Goal: Task Accomplishment & Management: Manage account settings

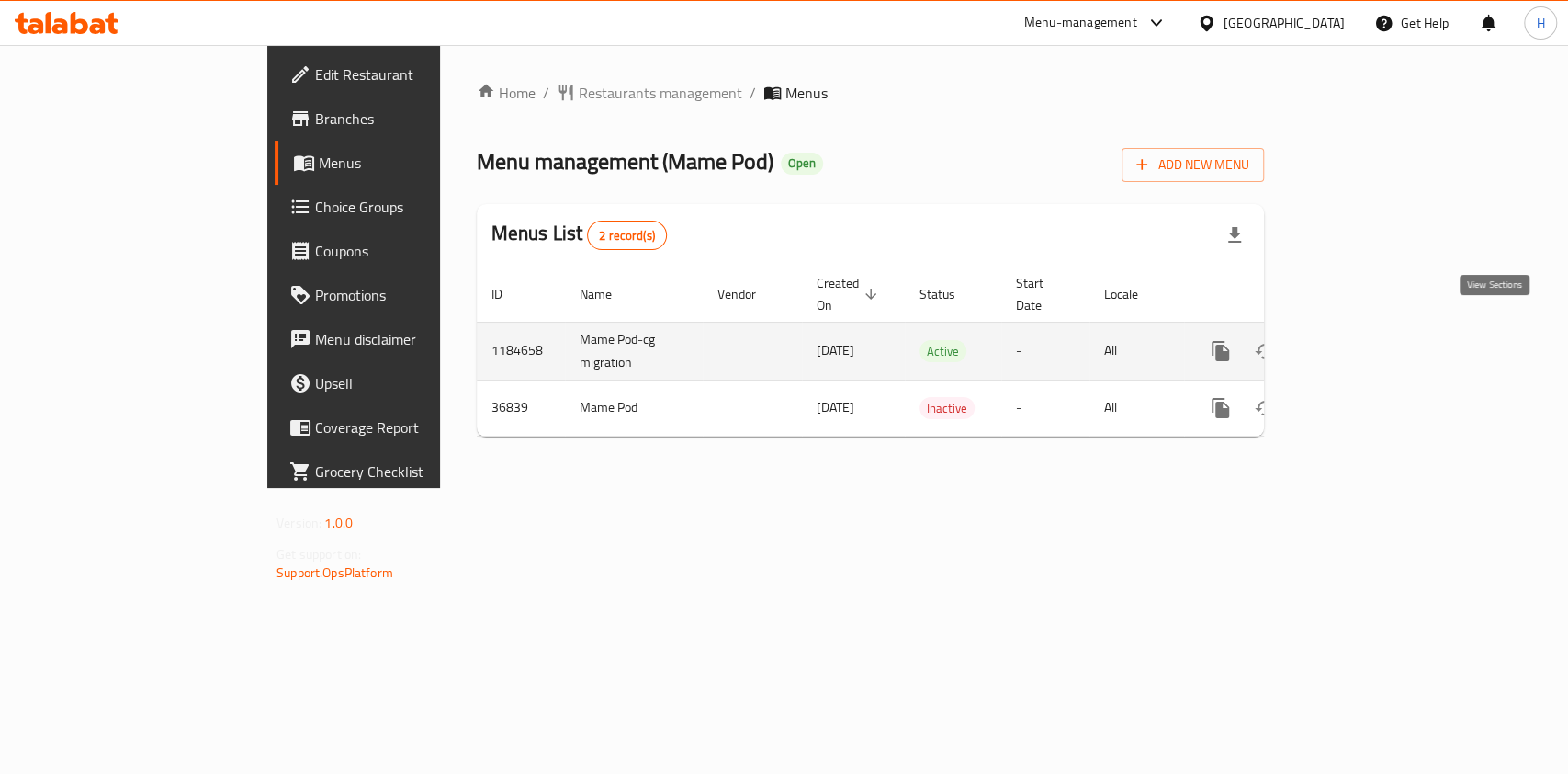
click at [1365, 340] on icon "enhanced table" at bounding box center [1353, 351] width 22 height 22
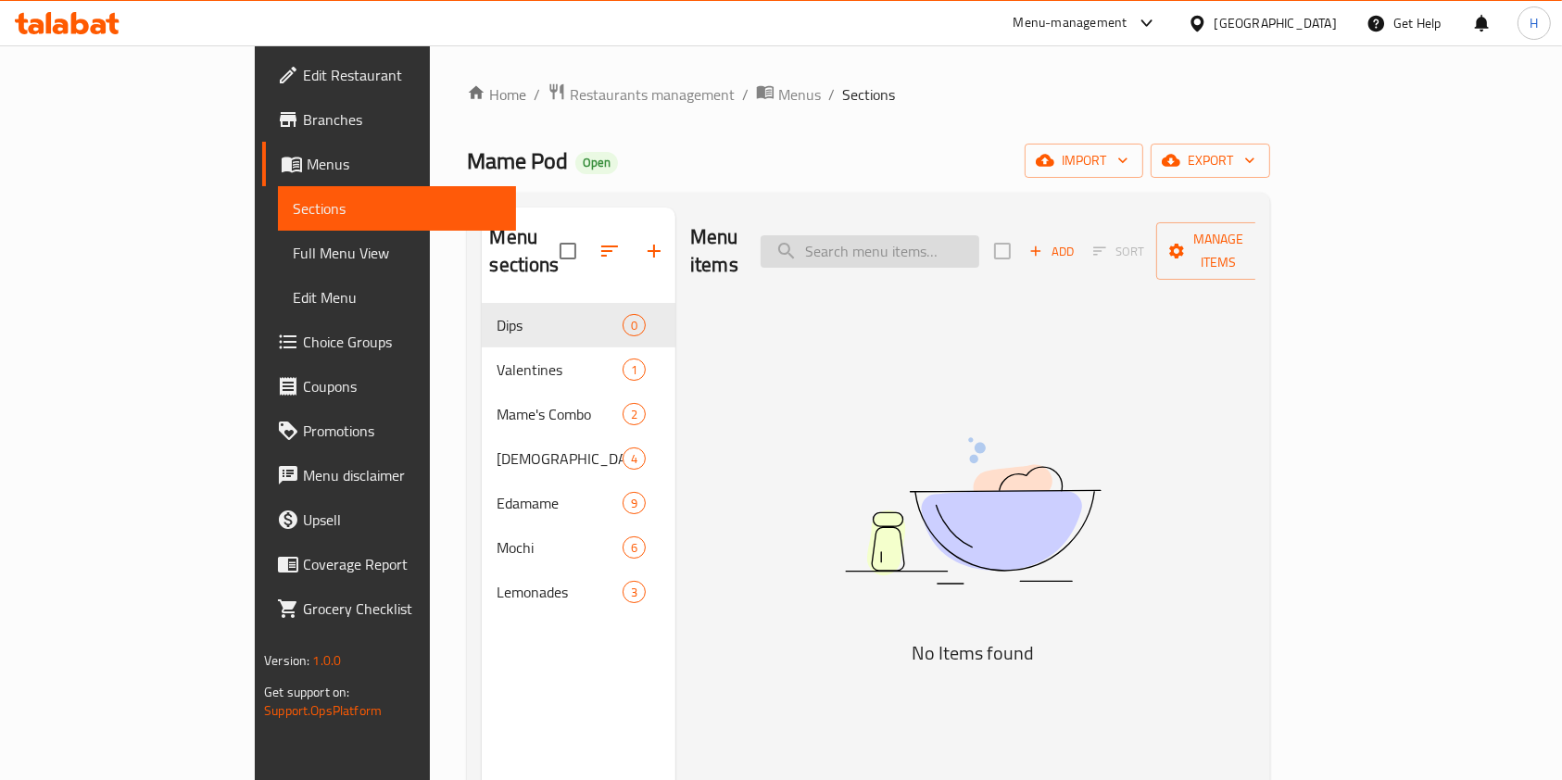
click at [939, 235] on input "search" at bounding box center [870, 251] width 219 height 32
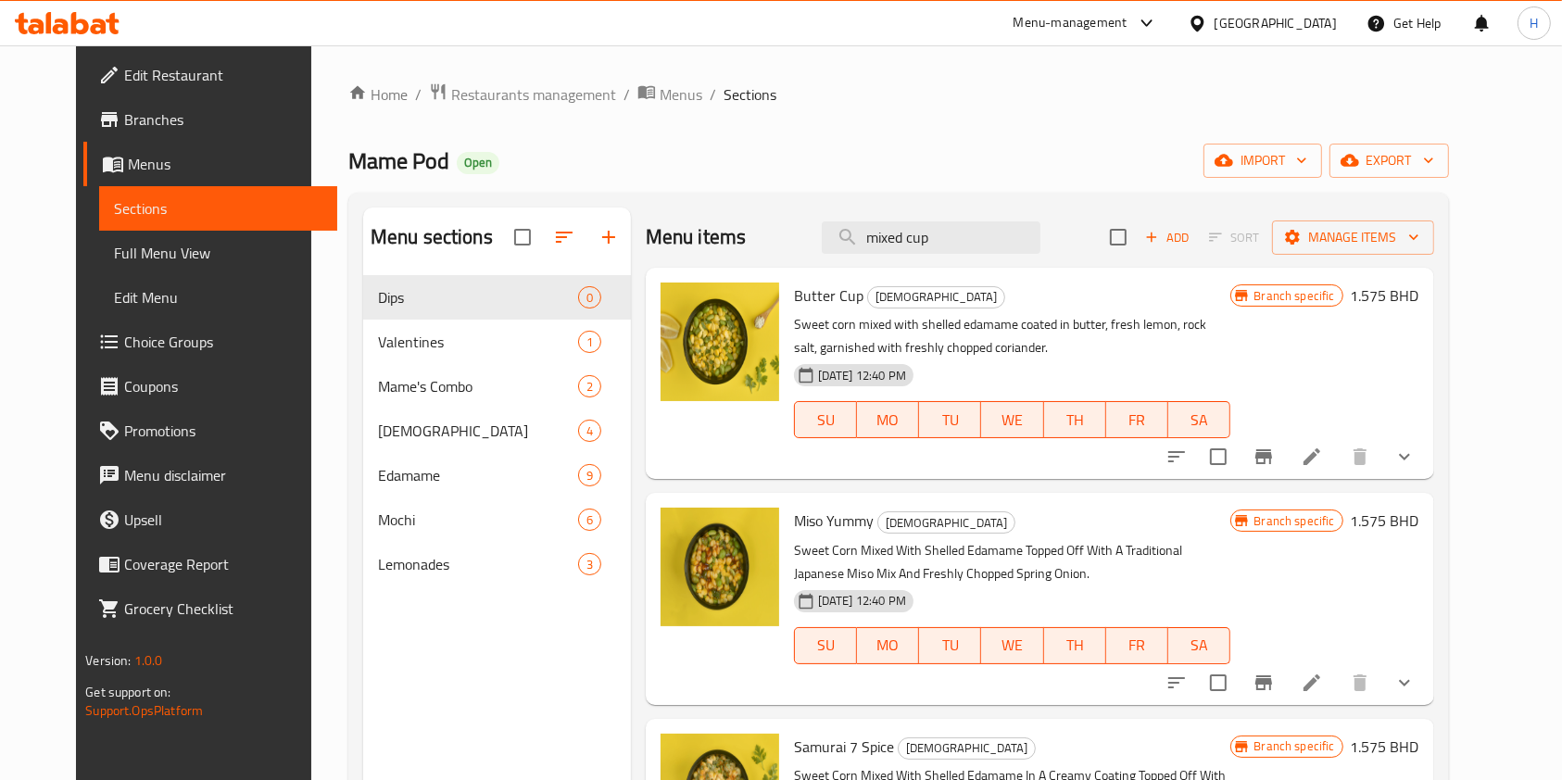
type input "mixed cup"
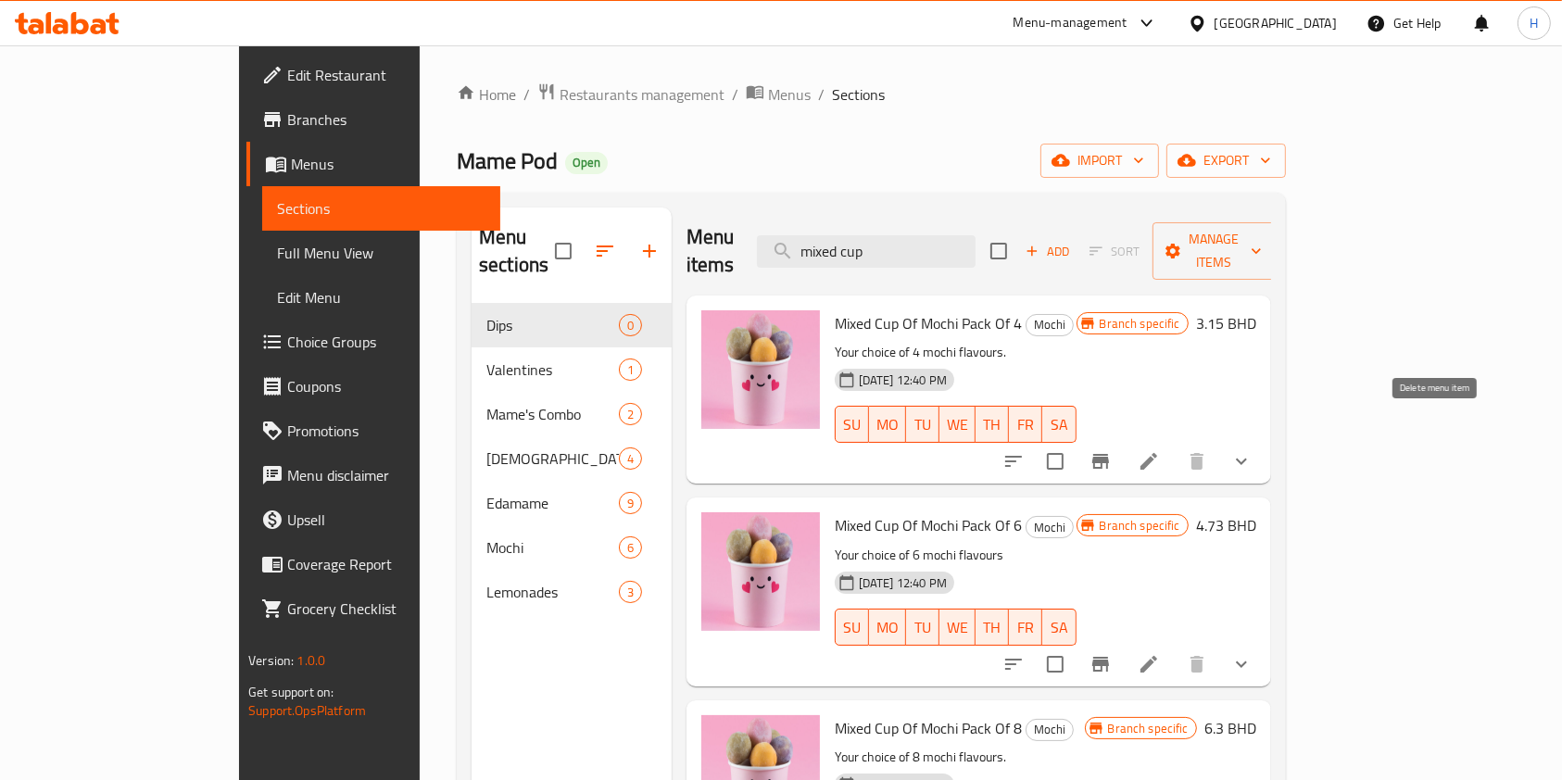
click at [1252, 450] on icon "show more" at bounding box center [1241, 461] width 22 height 22
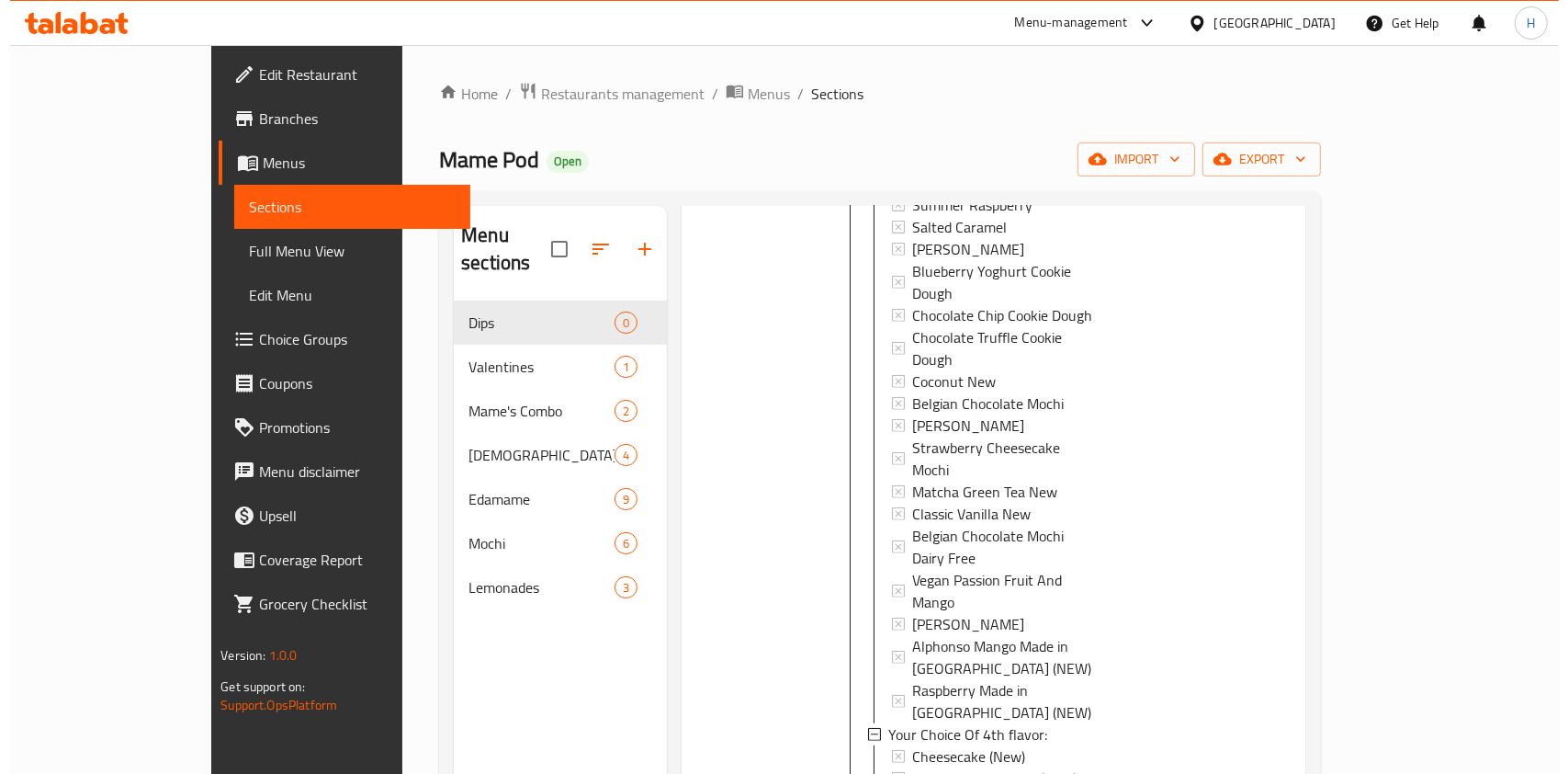
scroll to position [1471, 0]
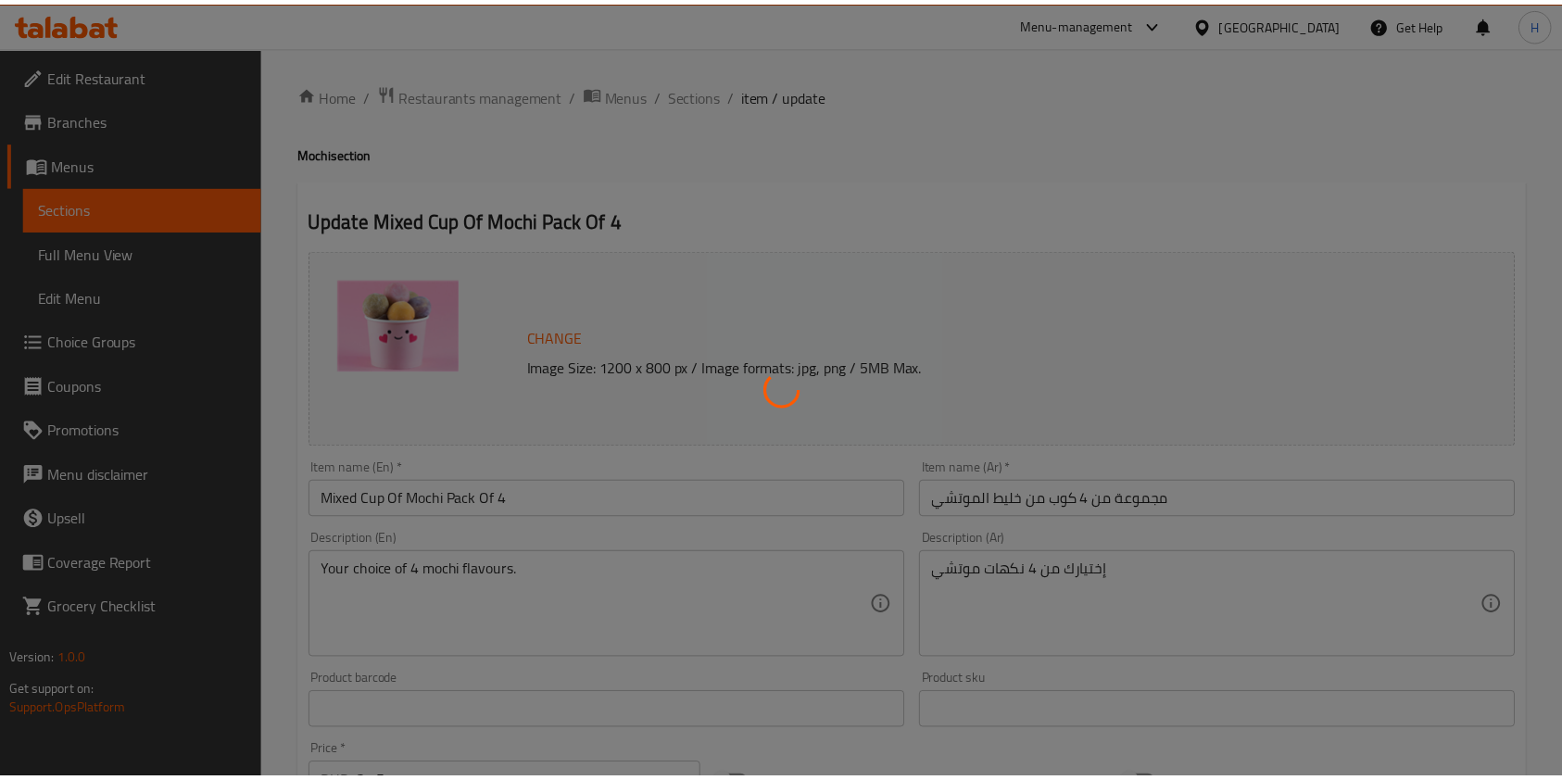
scroll to position [737, 0]
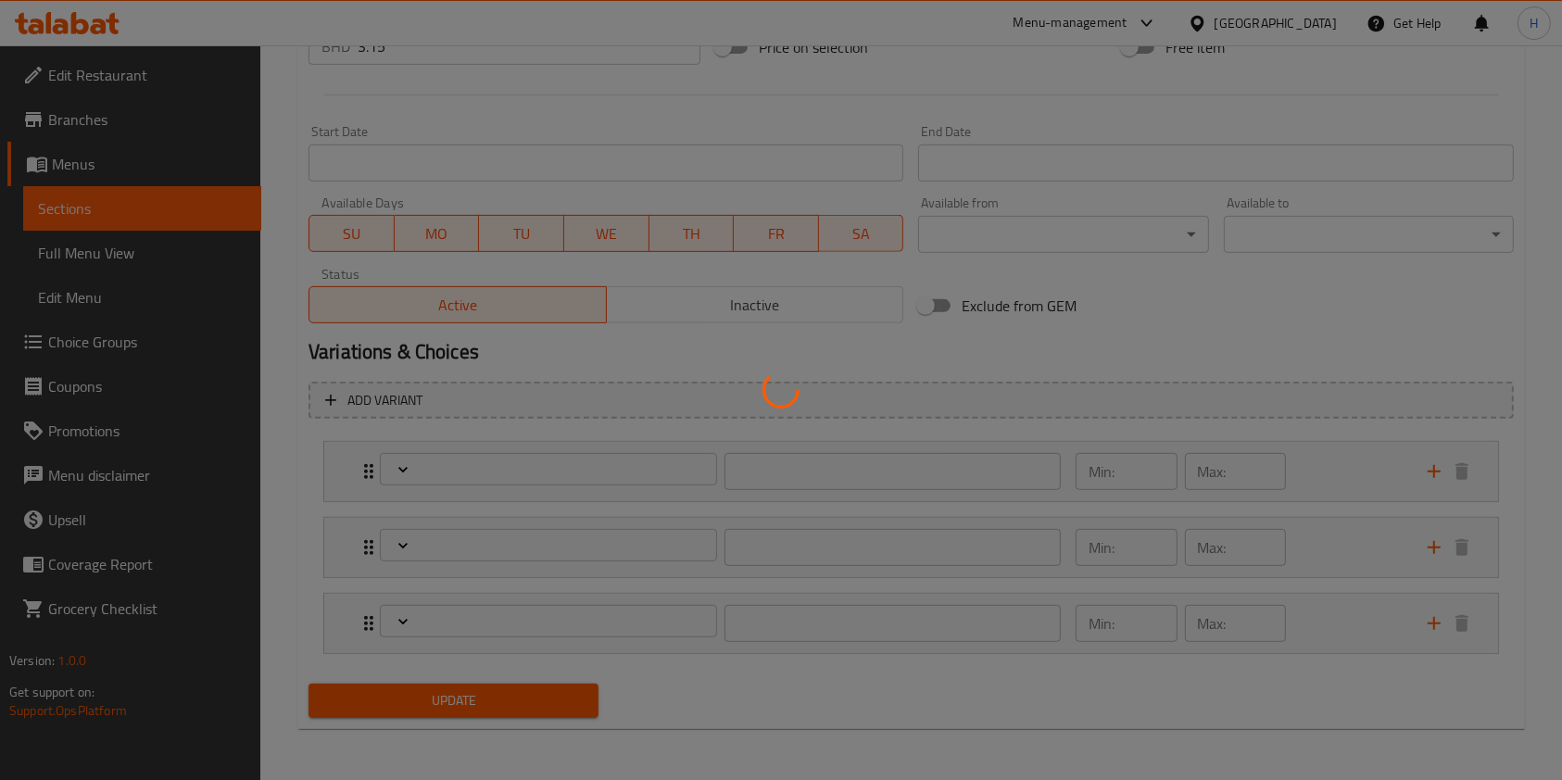
type input "اختيارك من النكهة الأولى:"
type input "1"
type input "اختيارك من النكهة الثالثة:"
type input "1"
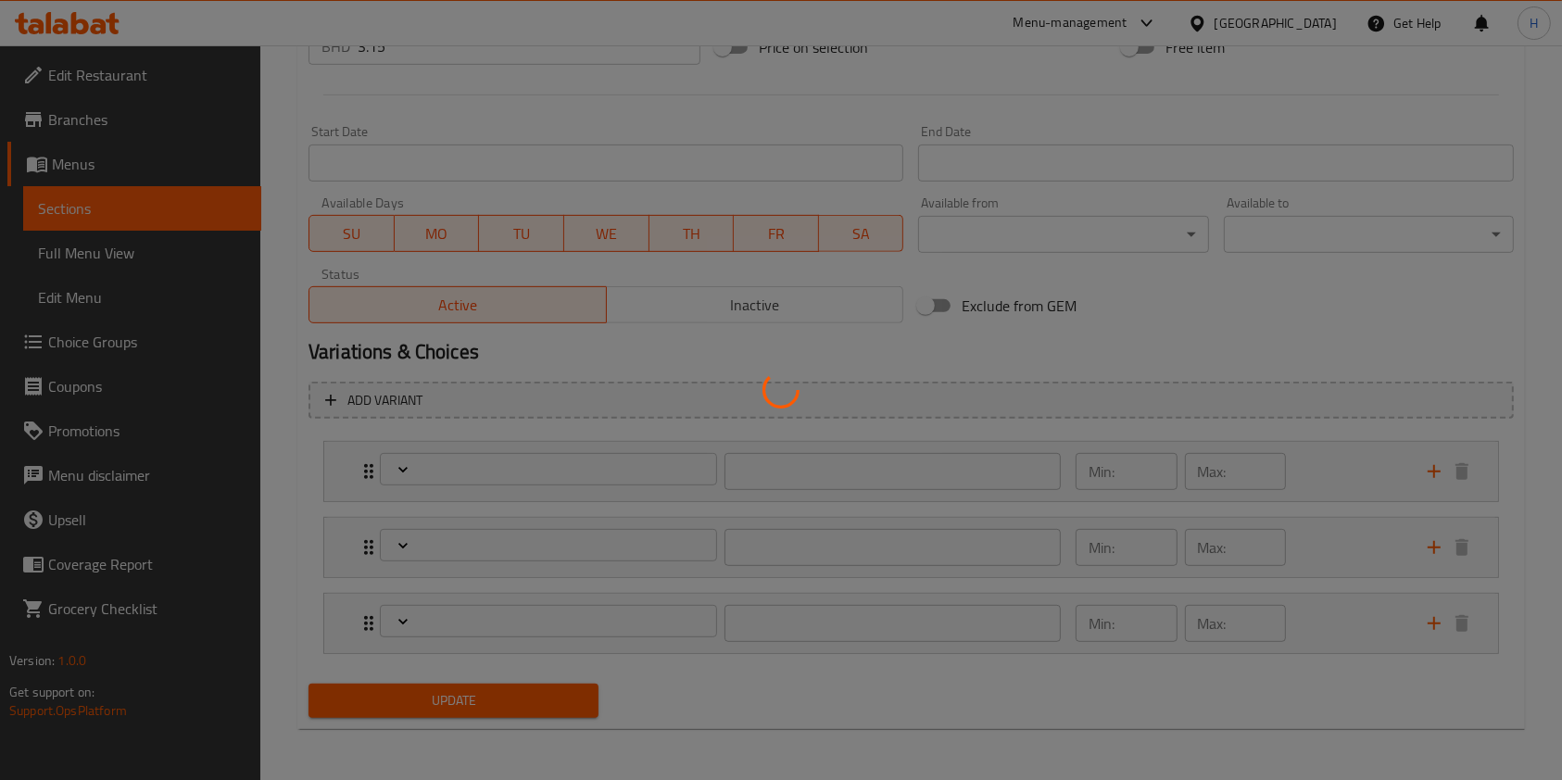
type input "1"
type input "اختيارك من النكهة الأولى:"
type input "1"
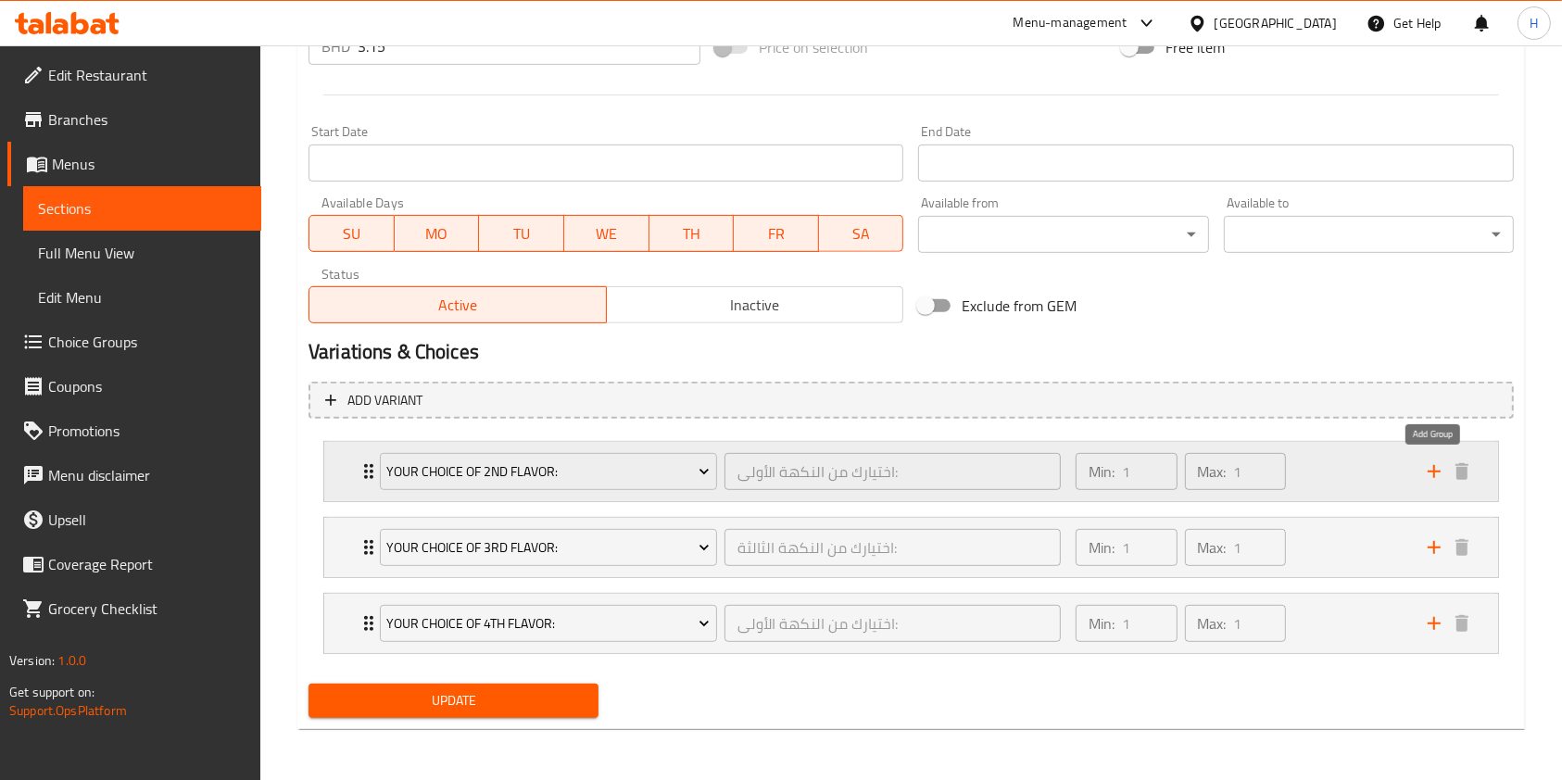
click at [1435, 468] on icon "add" at bounding box center [1434, 471] width 22 height 22
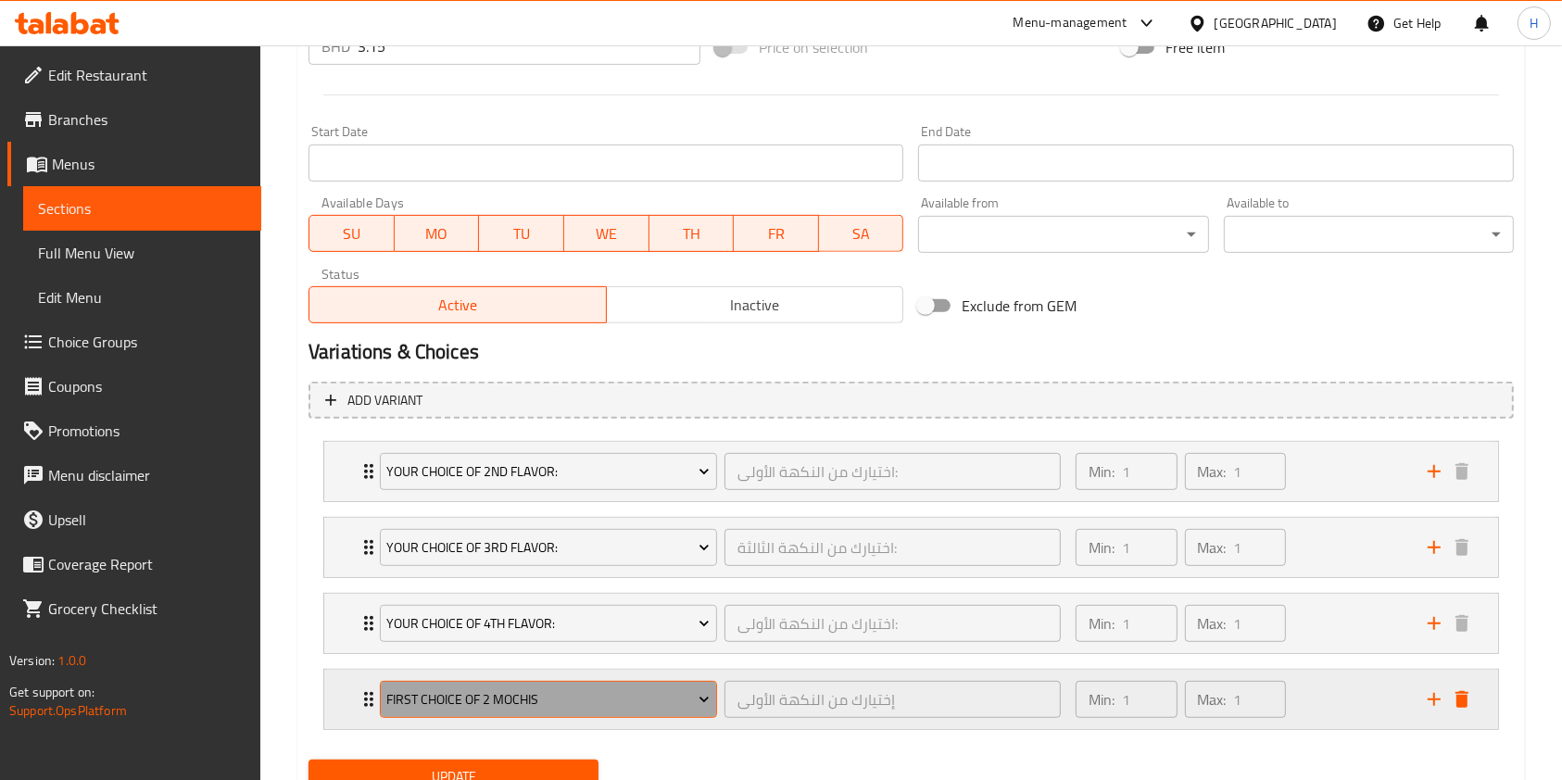
click at [594, 707] on span "First Choice Of 2 Mochis" at bounding box center [547, 699] width 323 height 23
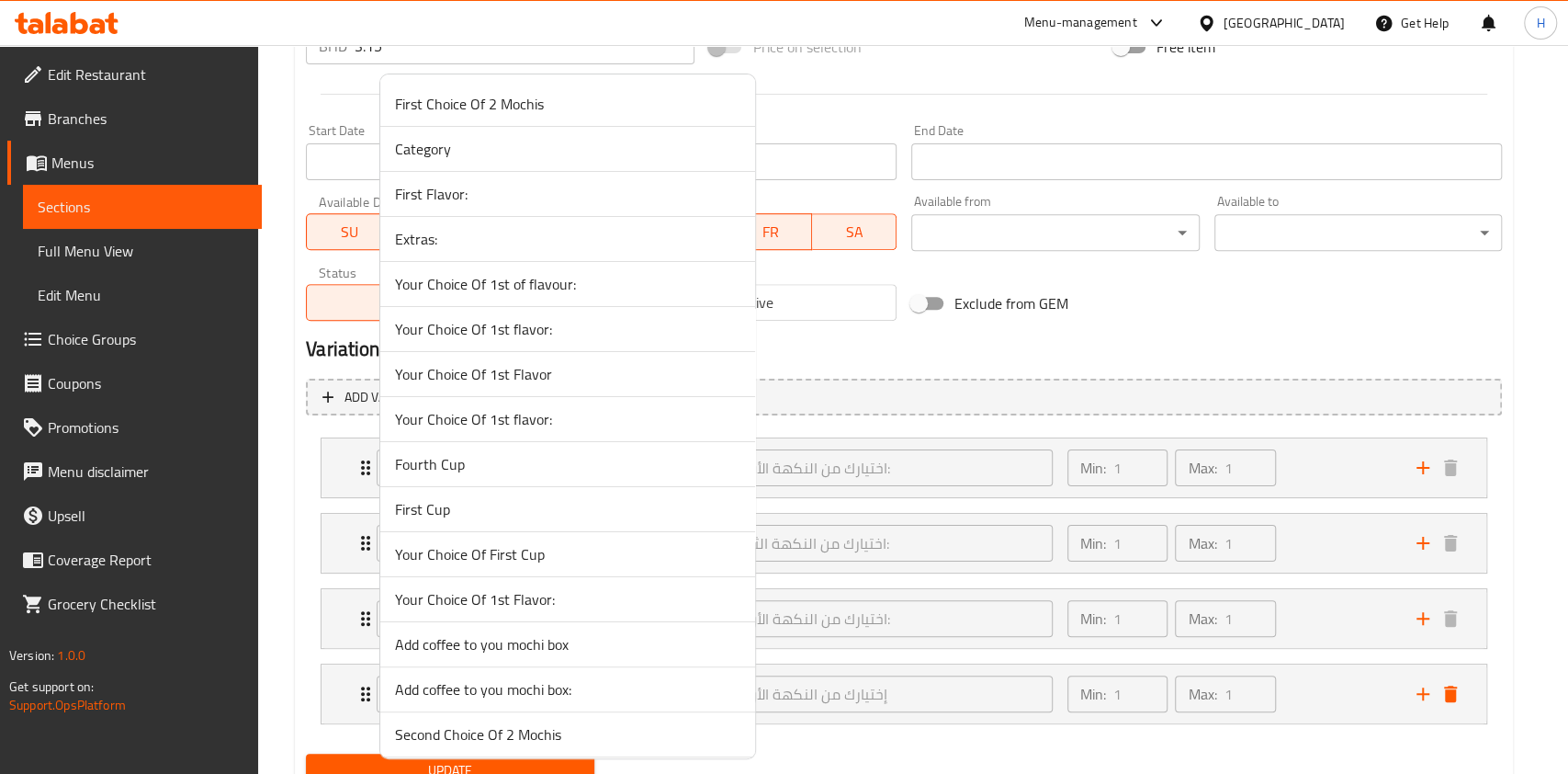
click at [581, 291] on span "Your Choice Of 1st of flavour:" at bounding box center [567, 284] width 345 height 22
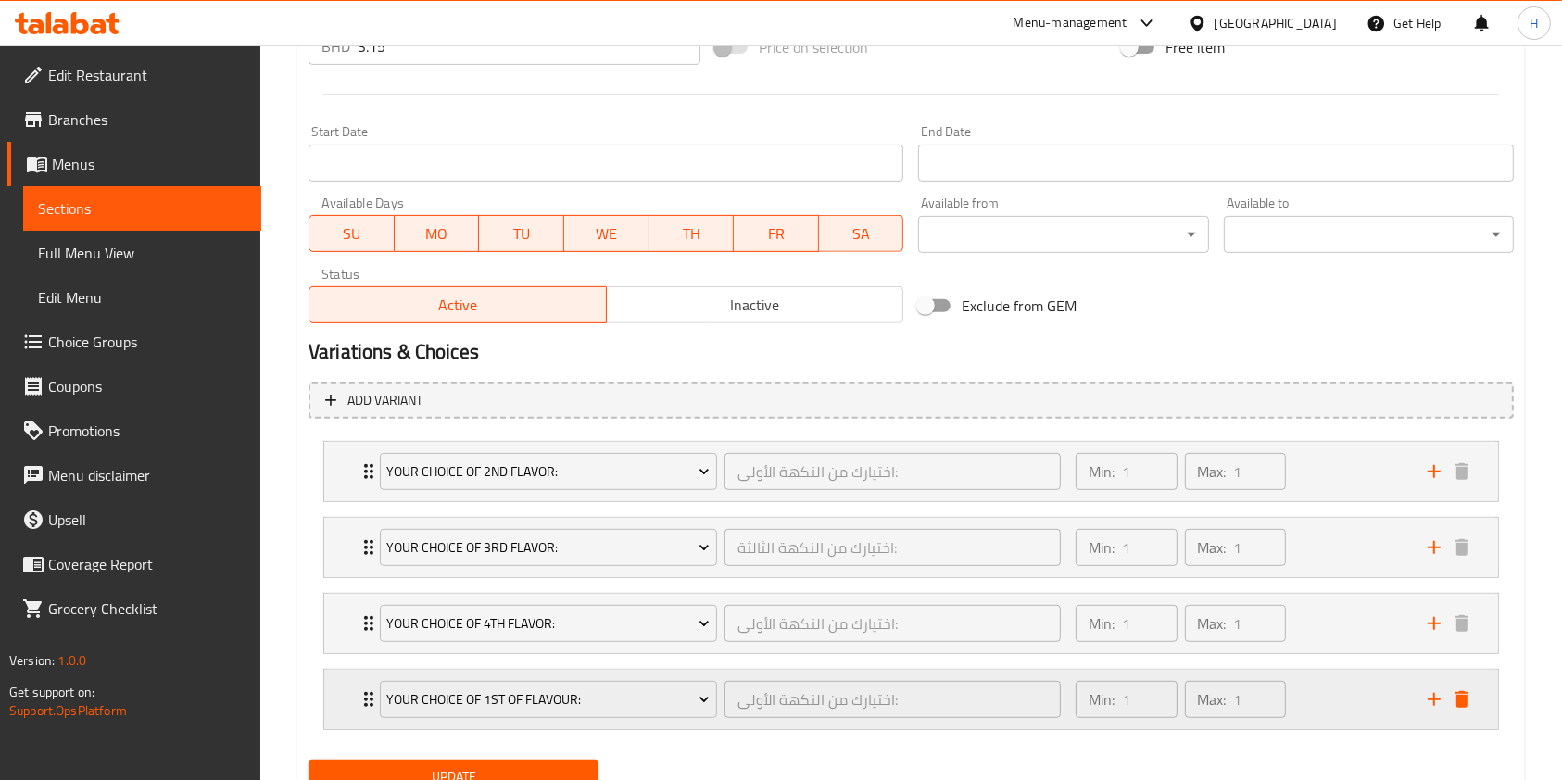
click at [1350, 693] on div "Min: 1 ​ Max: 1 ​" at bounding box center [1240, 699] width 352 height 59
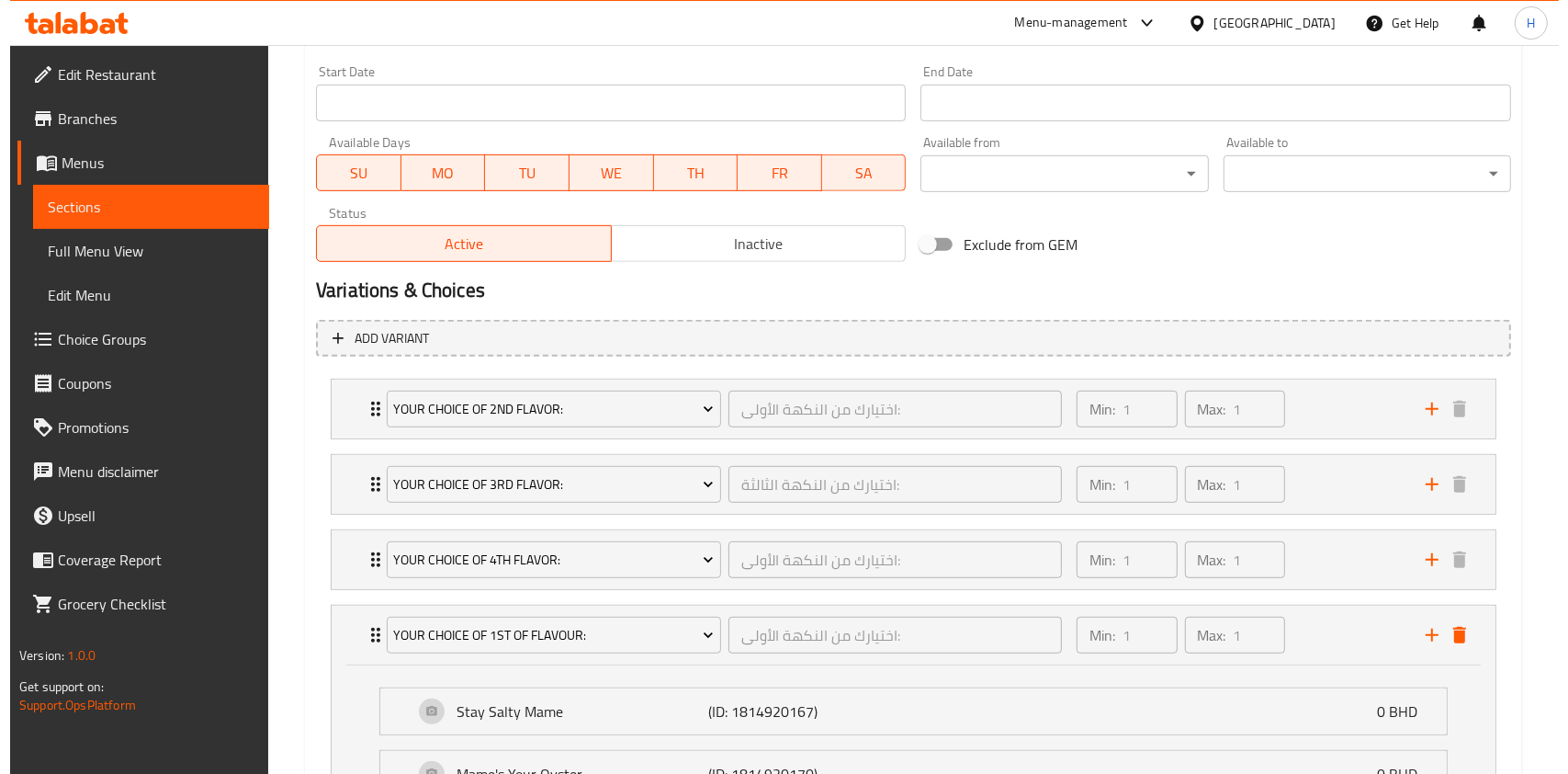
scroll to position [1036, 0]
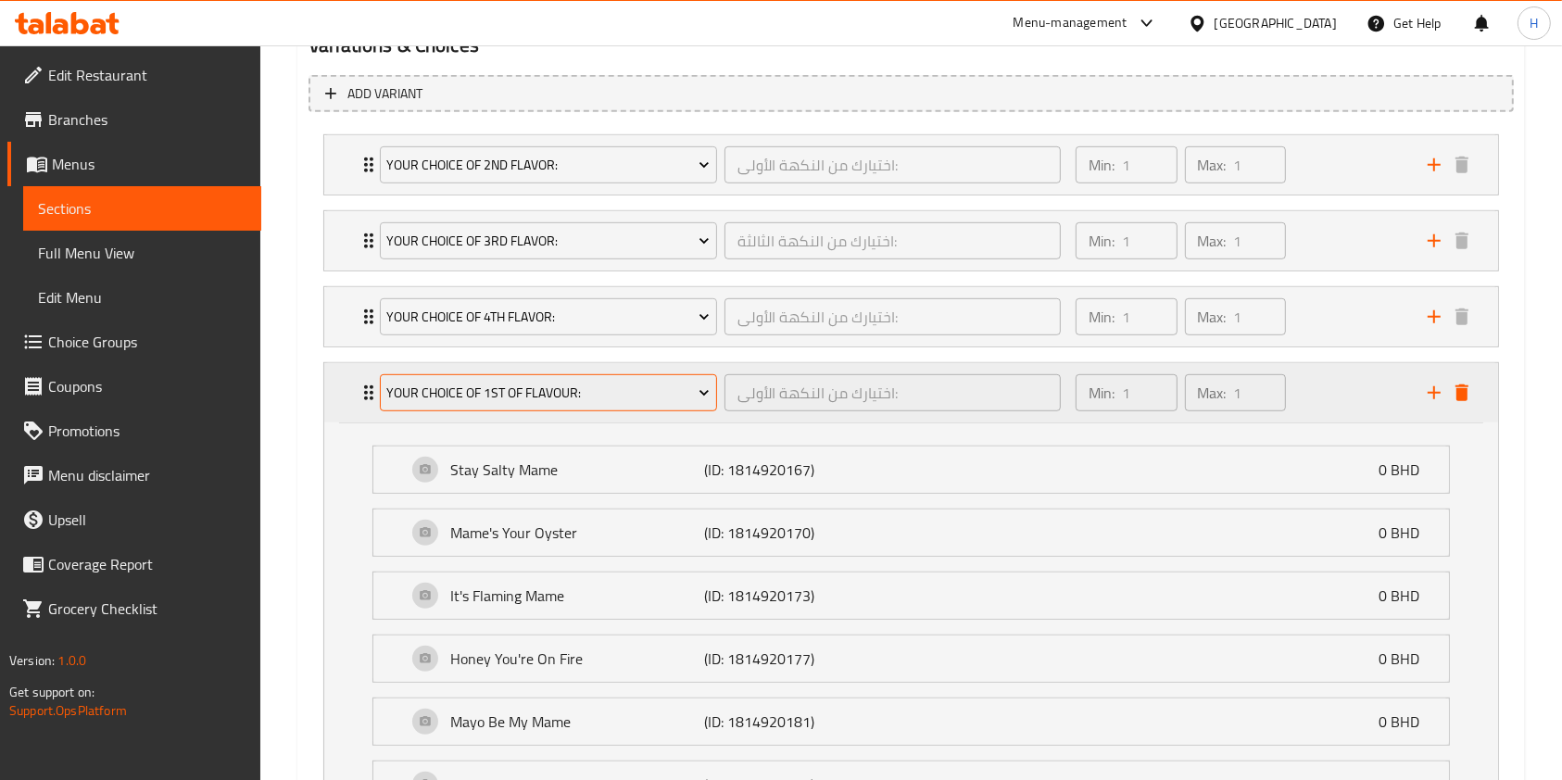
click at [592, 401] on span "Your Choice Of 1st of flavour:" at bounding box center [547, 393] width 323 height 23
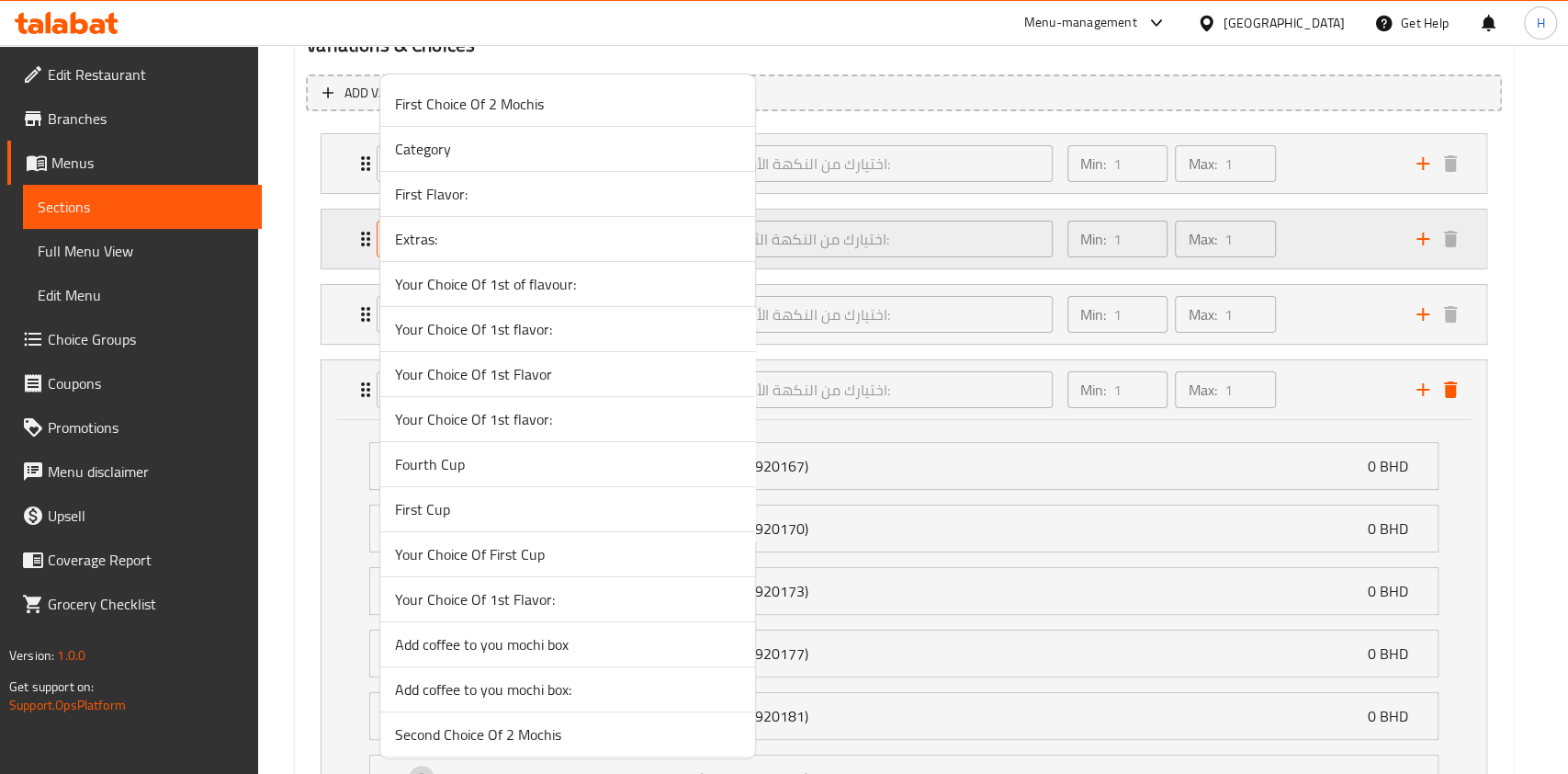
click at [543, 335] on span "Your Choice Of 1st flavor:" at bounding box center [567, 329] width 345 height 22
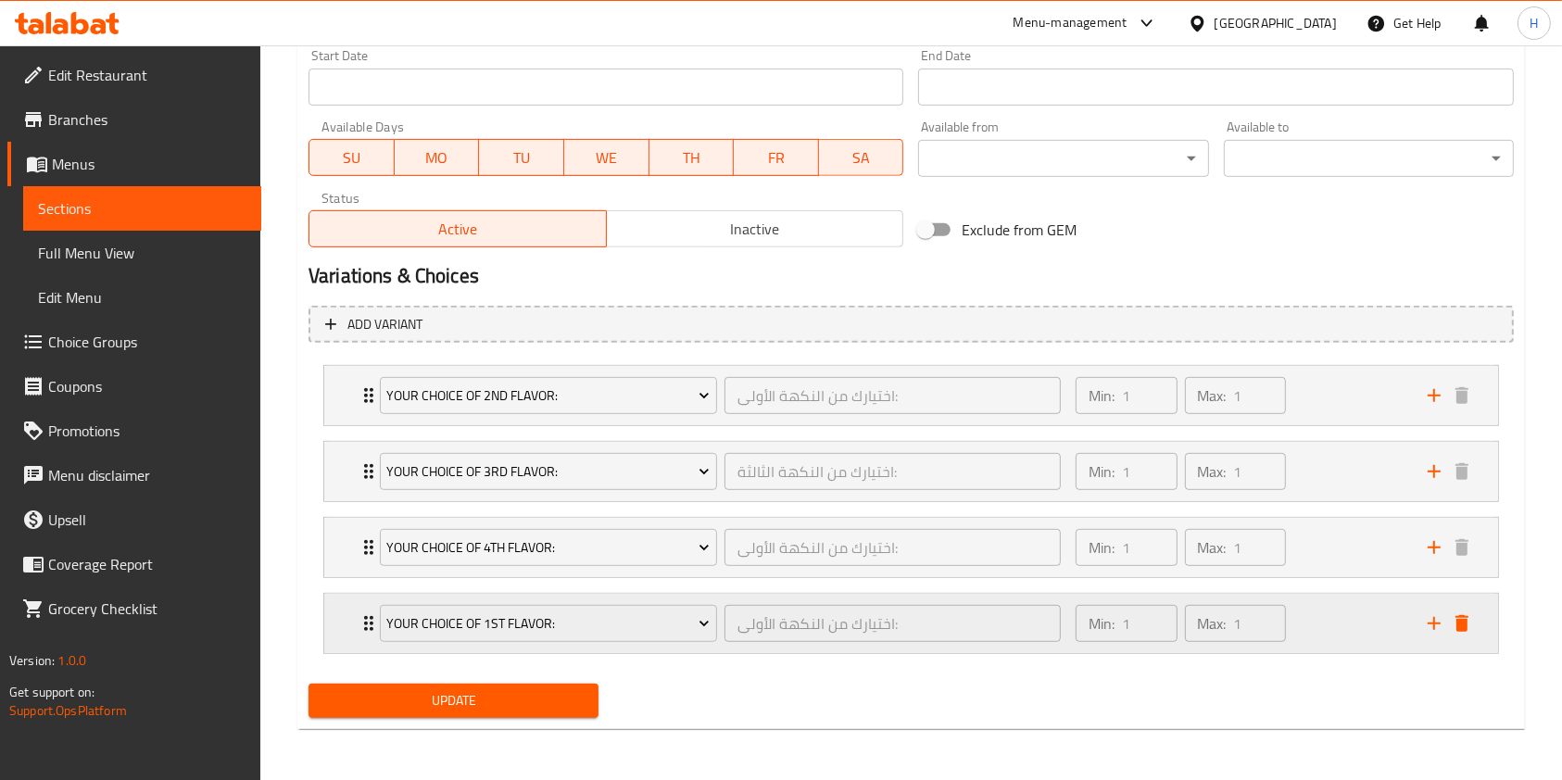
click at [1365, 623] on div "Min: 1 ​ Max: 1 ​" at bounding box center [1240, 623] width 352 height 59
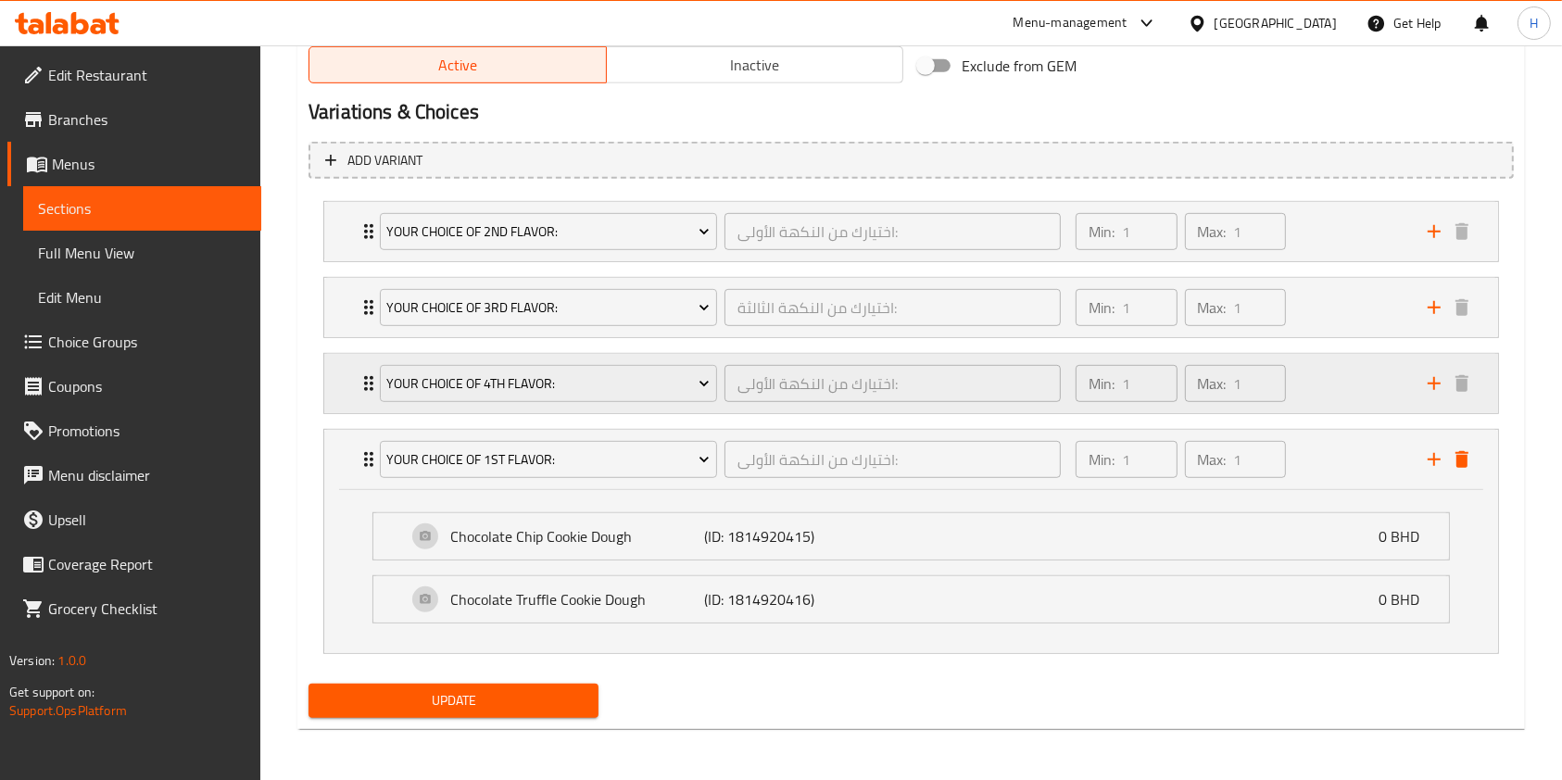
click at [1317, 360] on div "Min: 1 ​ Max: 1 ​" at bounding box center [1240, 383] width 352 height 59
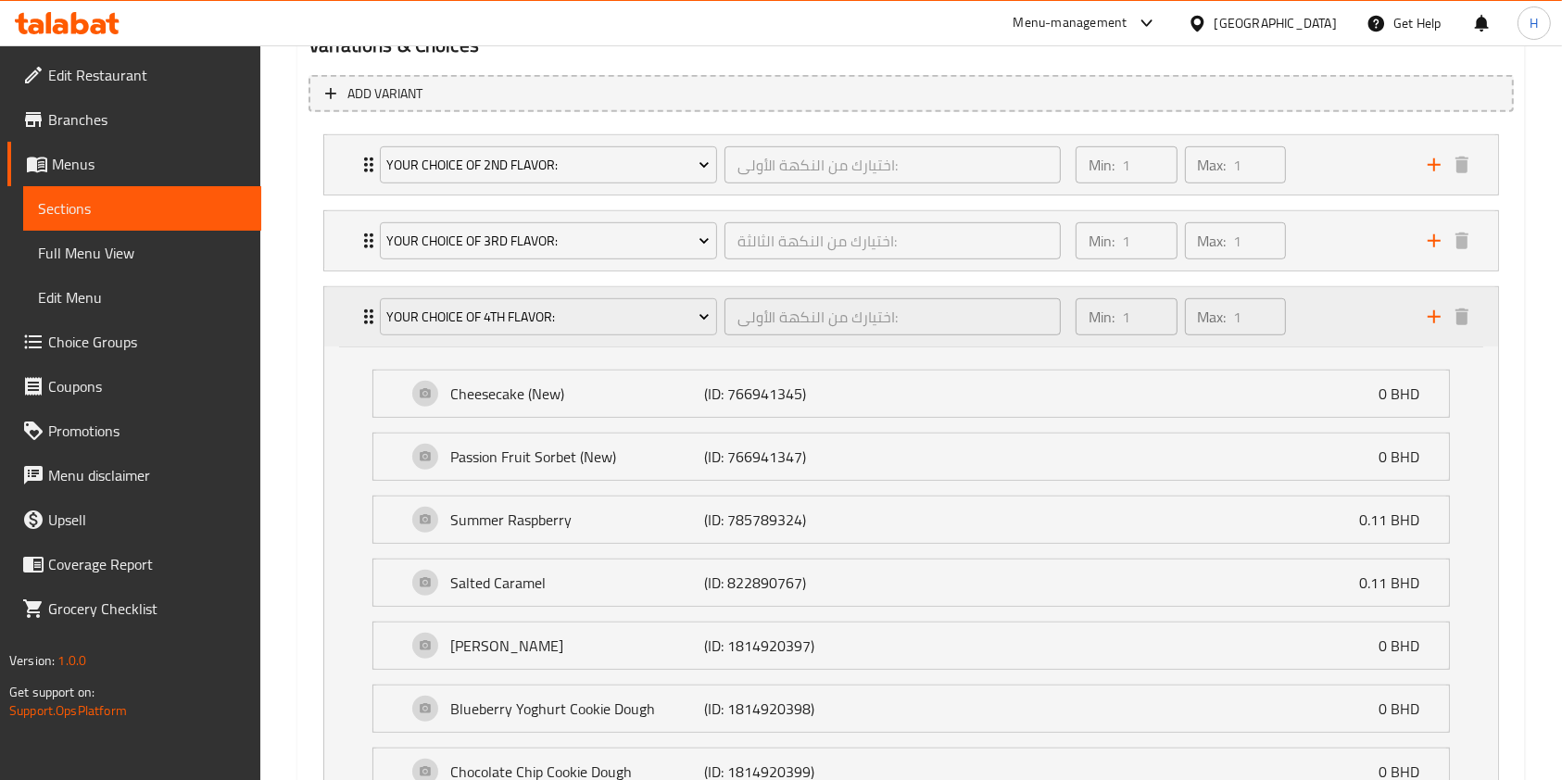
click at [1317, 312] on div "Min: 1 ​ Max: 1 ​" at bounding box center [1240, 316] width 352 height 59
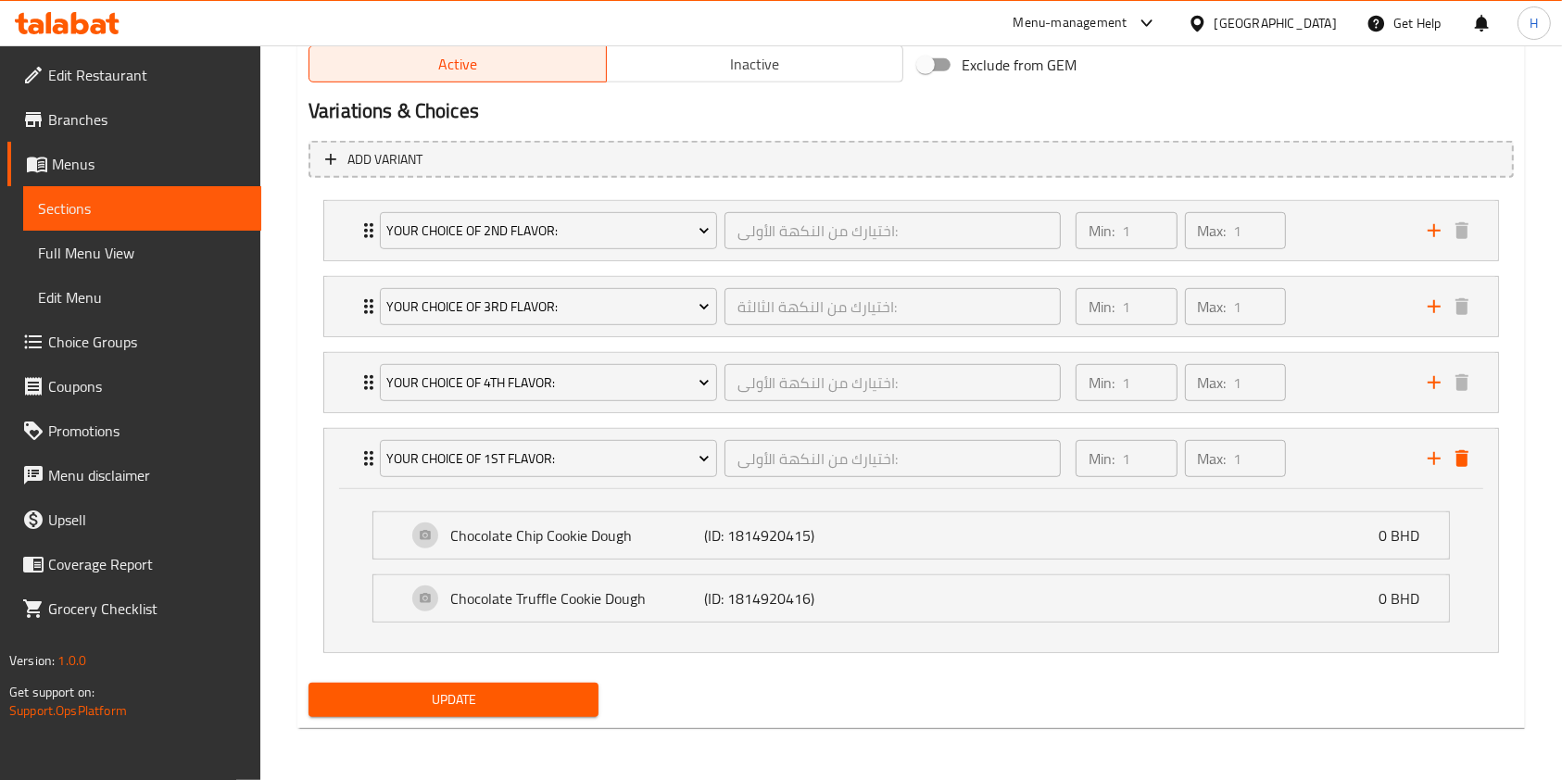
scroll to position [977, 0]
click at [1464, 456] on icon "delete" at bounding box center [1461, 459] width 13 height 17
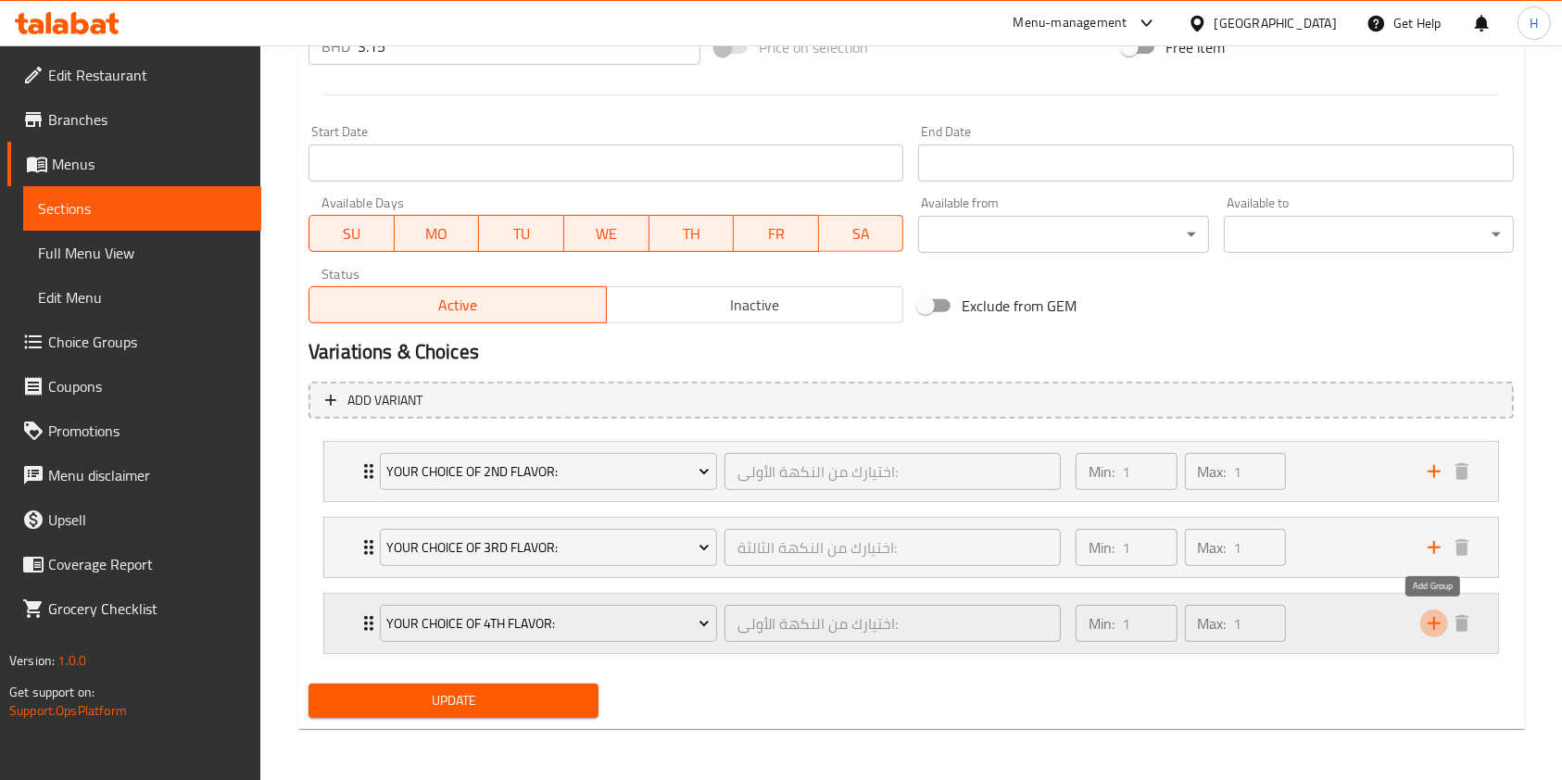
click at [1445, 615] on icon "add" at bounding box center [1434, 623] width 22 height 22
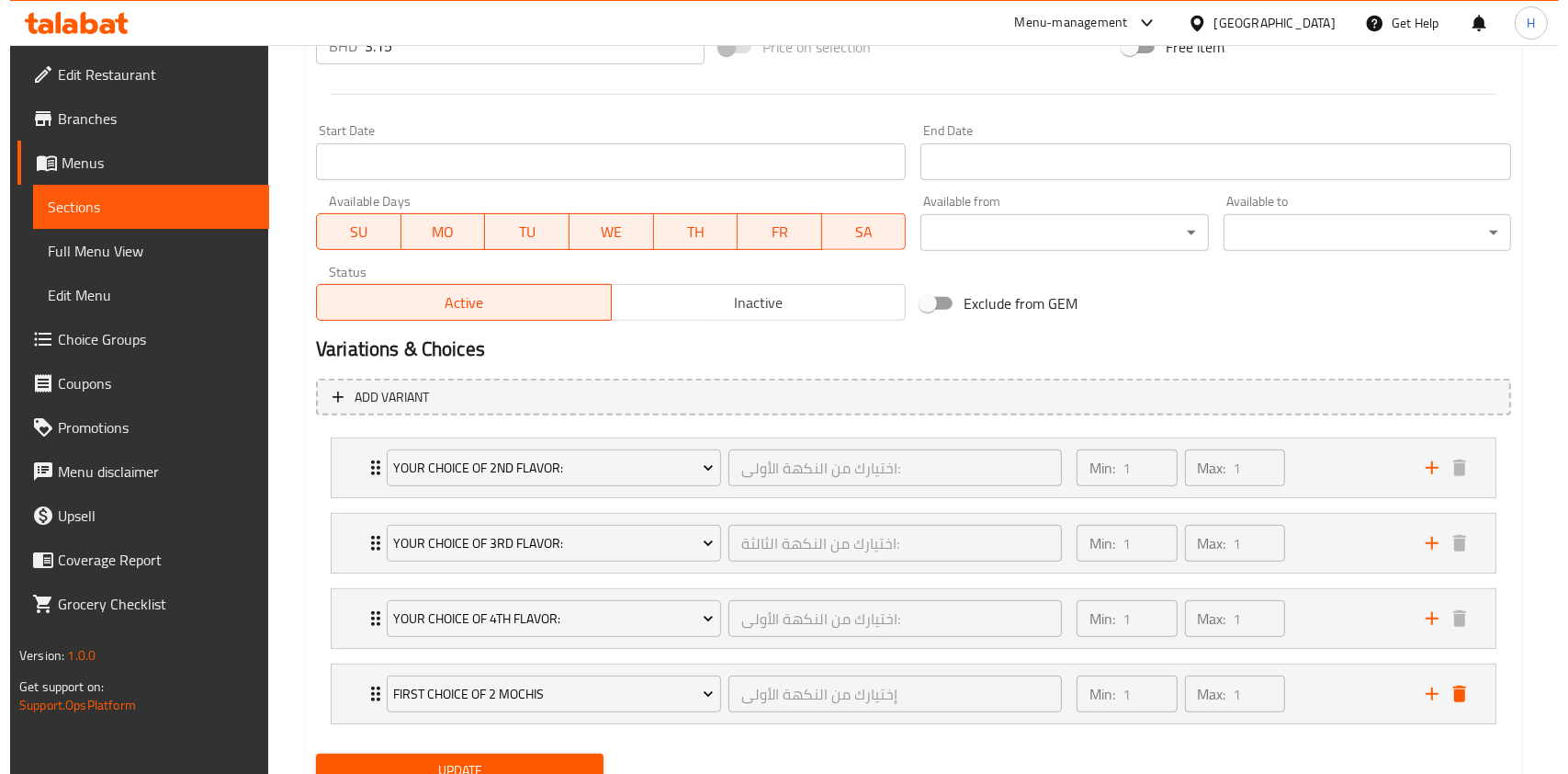
scroll to position [807, 0]
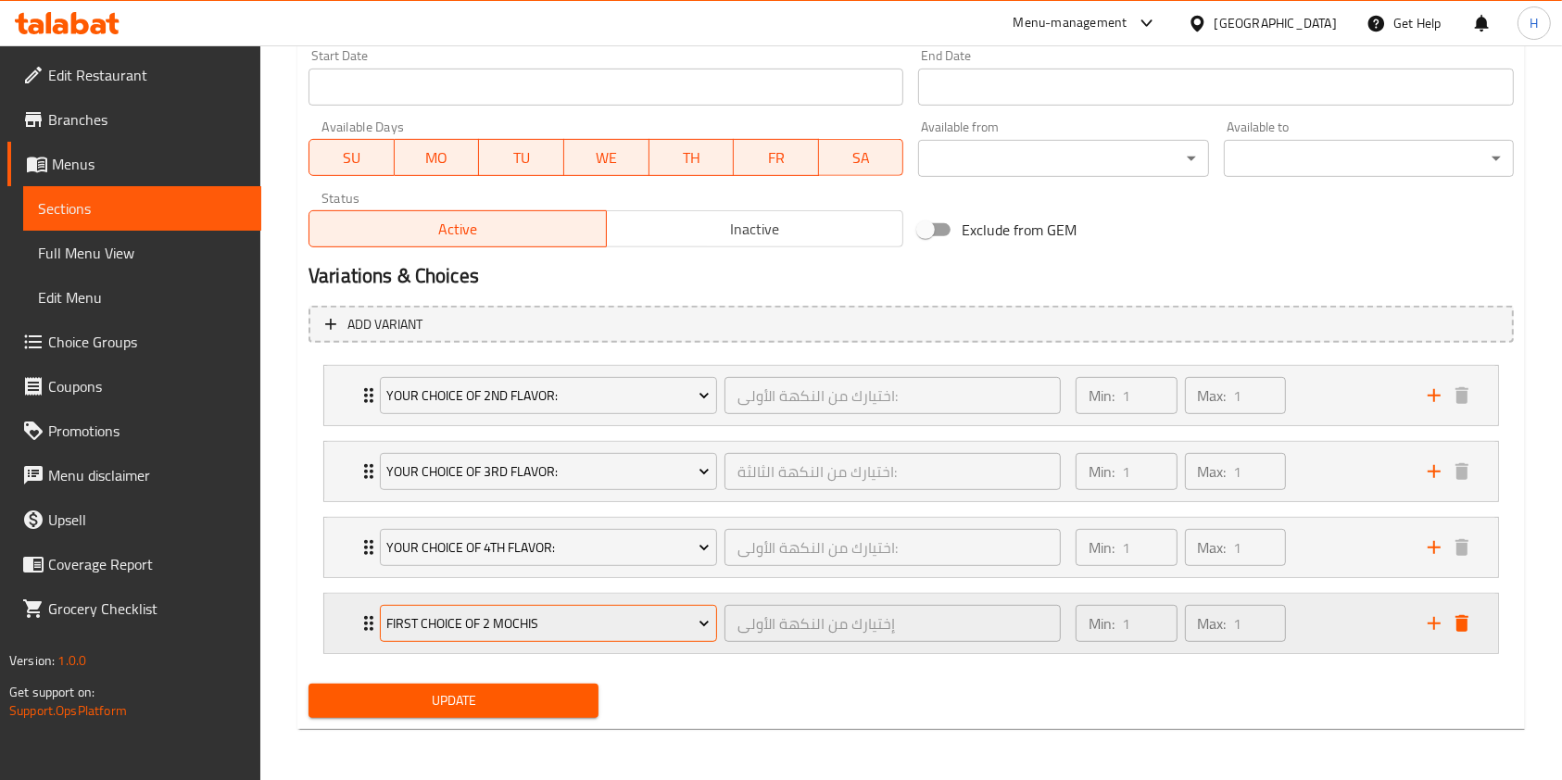
click at [617, 624] on span "First Choice Of 2 Mochis" at bounding box center [547, 623] width 323 height 23
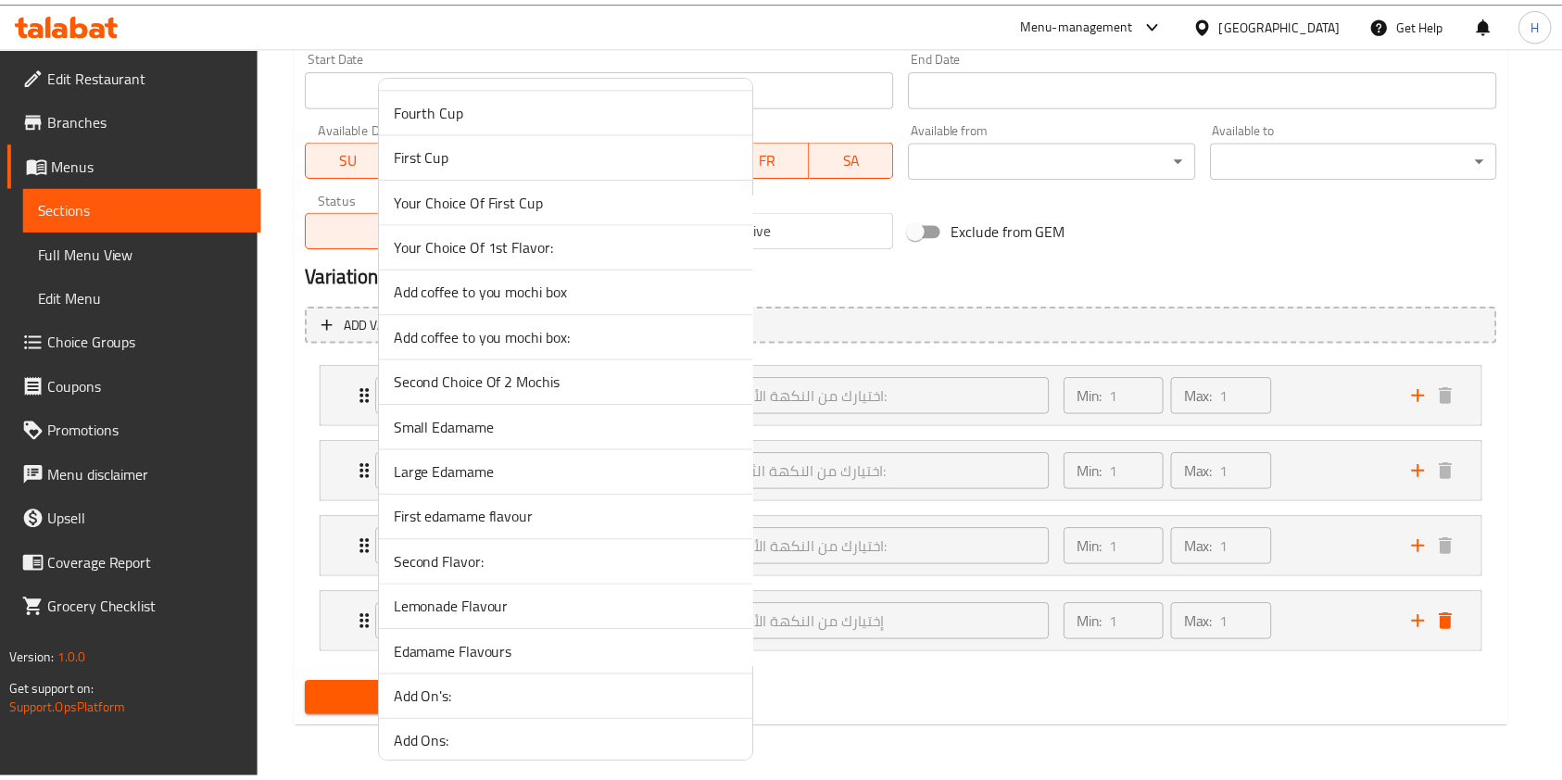
scroll to position [371, 0]
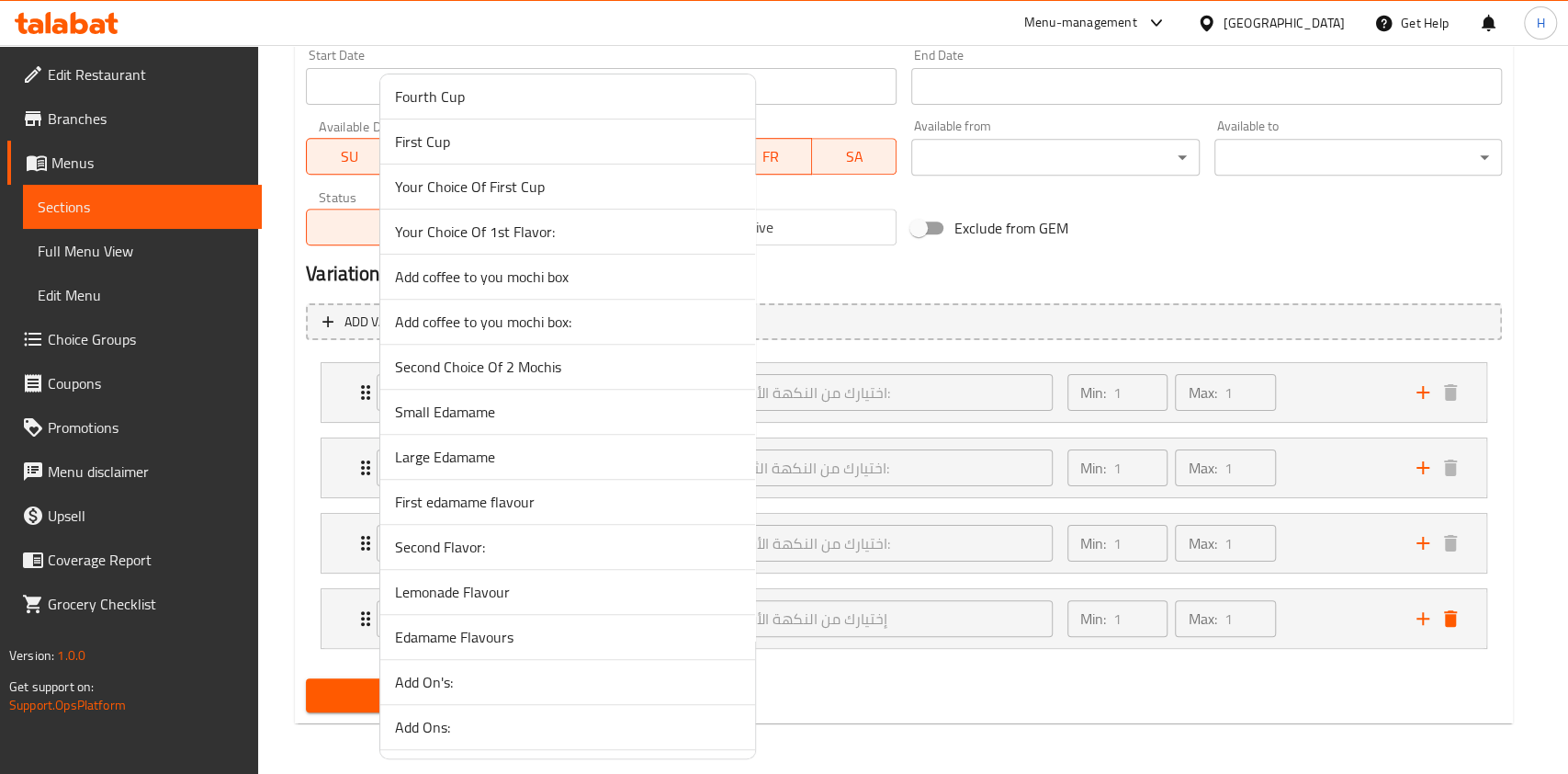
click at [531, 221] on span "Your Choice Of 1st Flavor:" at bounding box center [567, 231] width 345 height 22
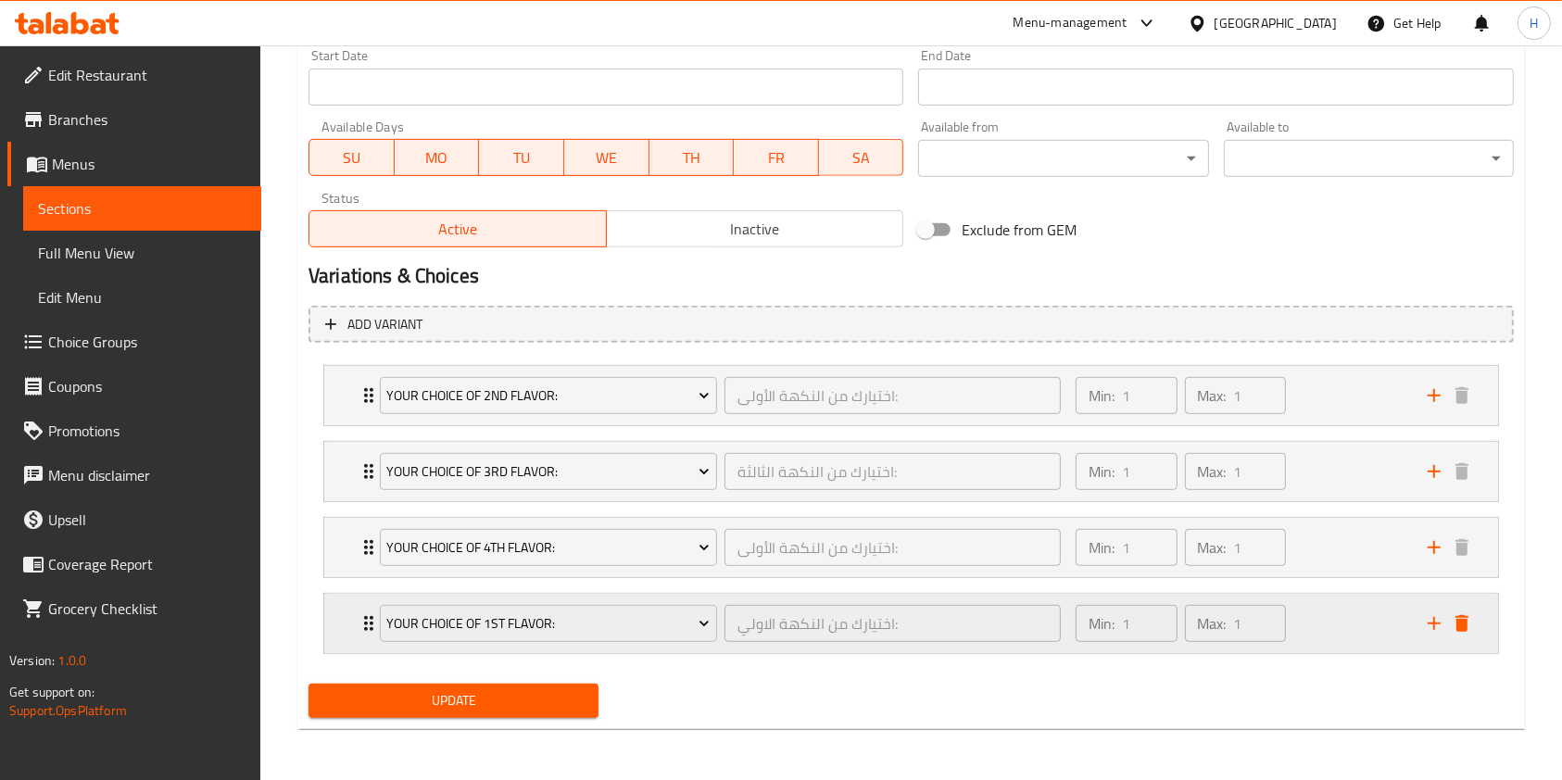
click at [1326, 620] on div "Min: 1 ​ Max: 1 ​" at bounding box center [1240, 623] width 352 height 59
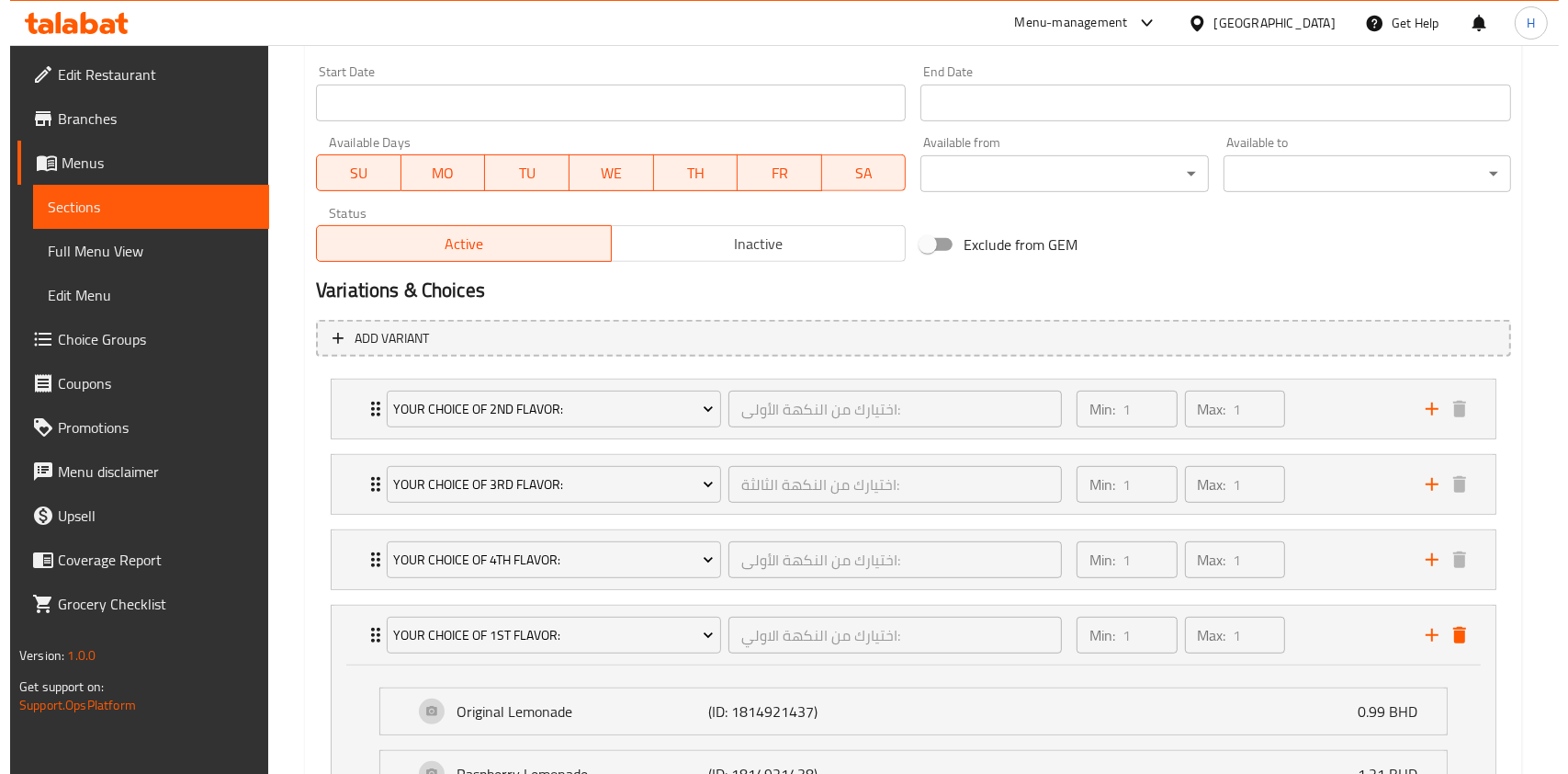
scroll to position [724, 0]
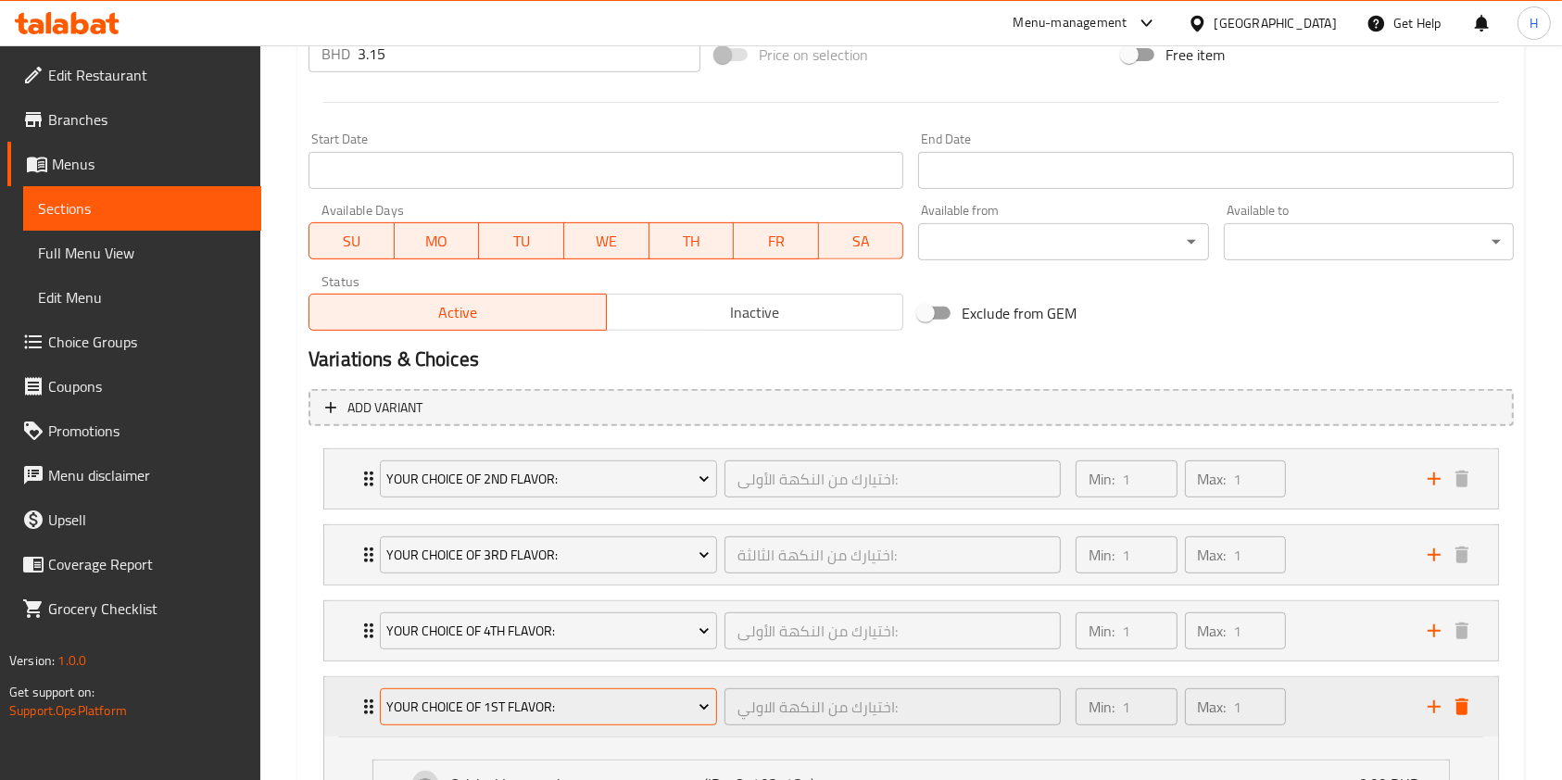
click at [678, 696] on span "Your Choice Of 1st Flavor:" at bounding box center [547, 707] width 323 height 23
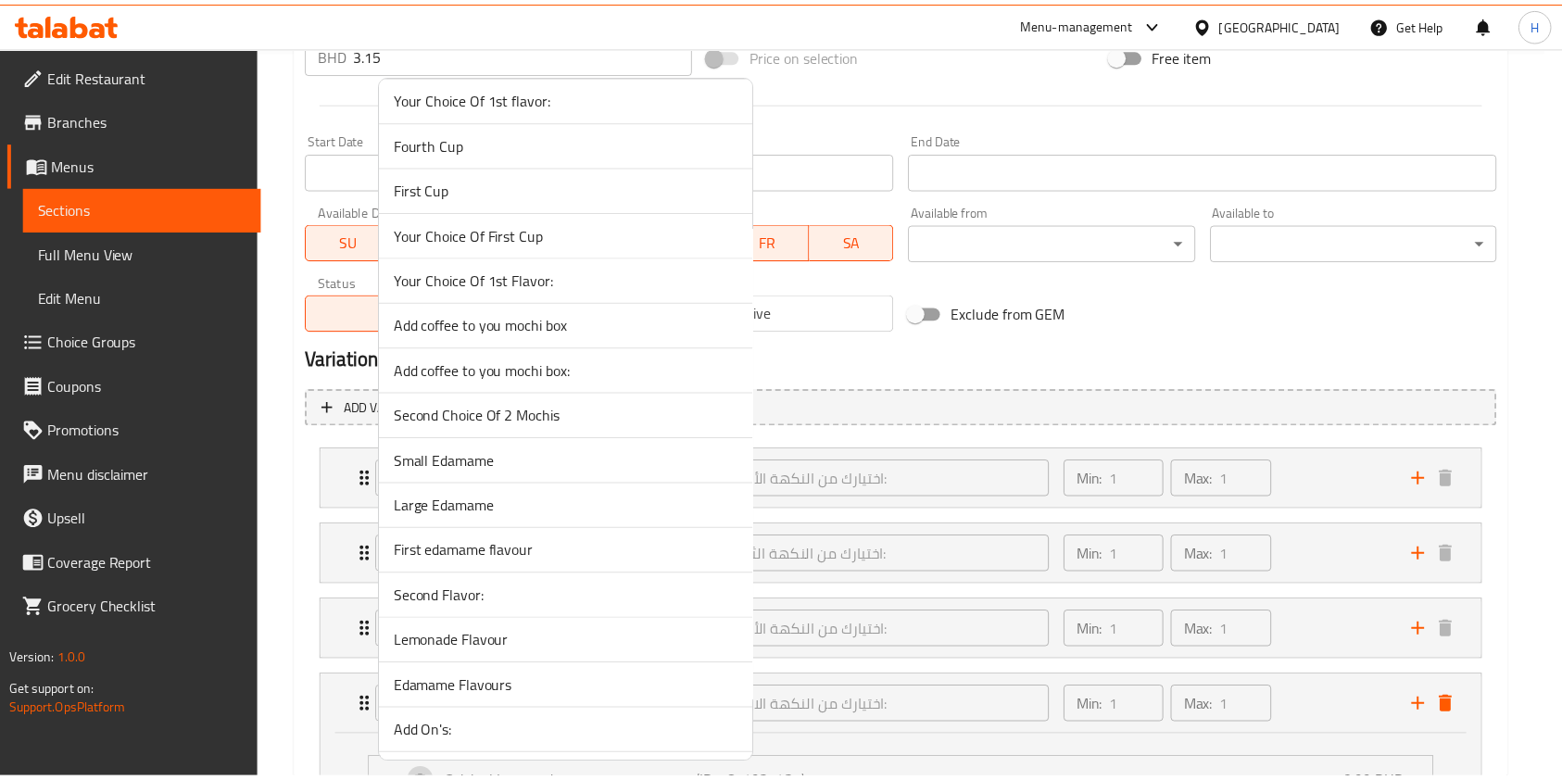
scroll to position [617, 0]
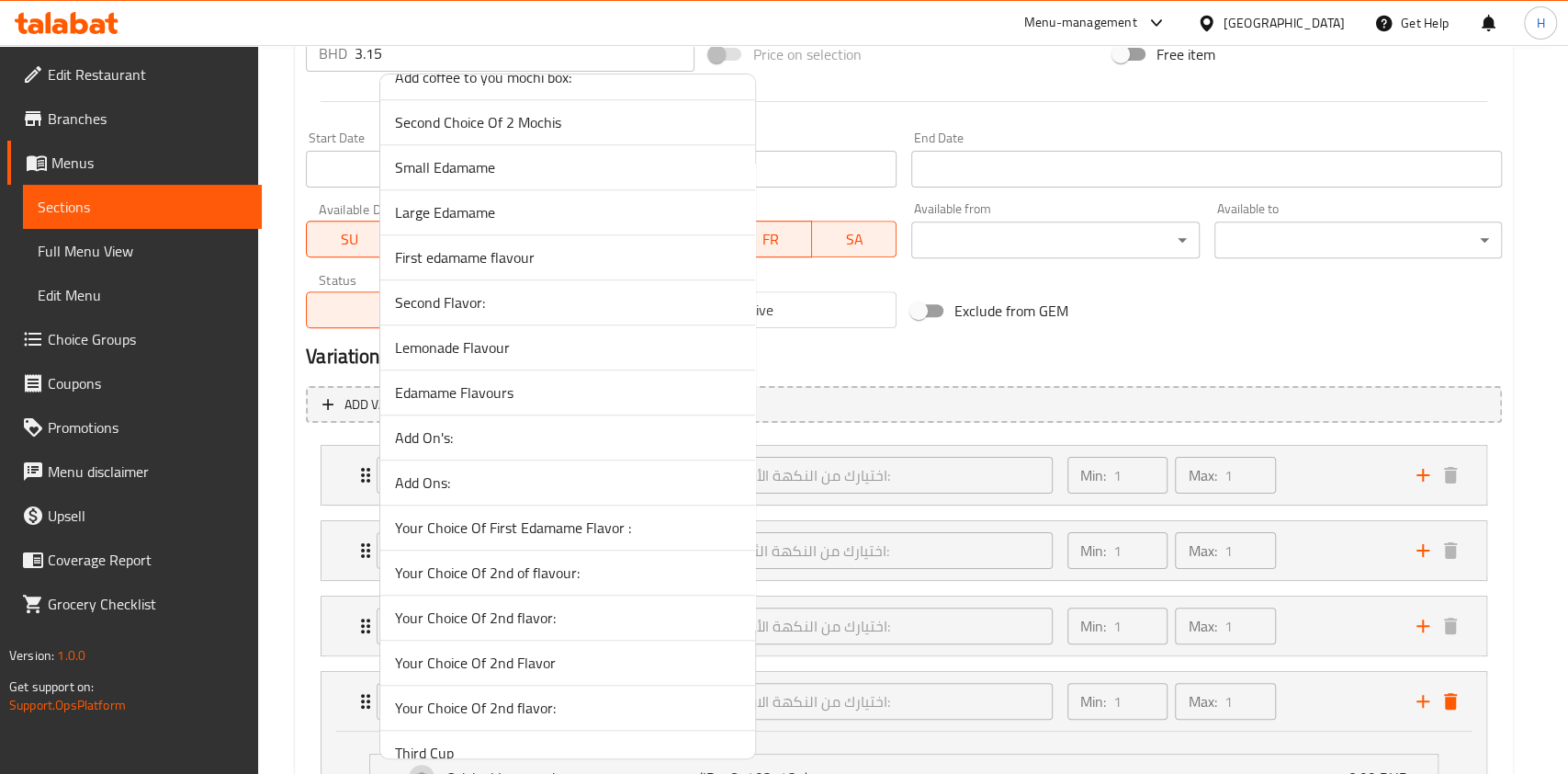
click at [548, 671] on span "Your Choice Of 2nd Flavor" at bounding box center [567, 663] width 345 height 22
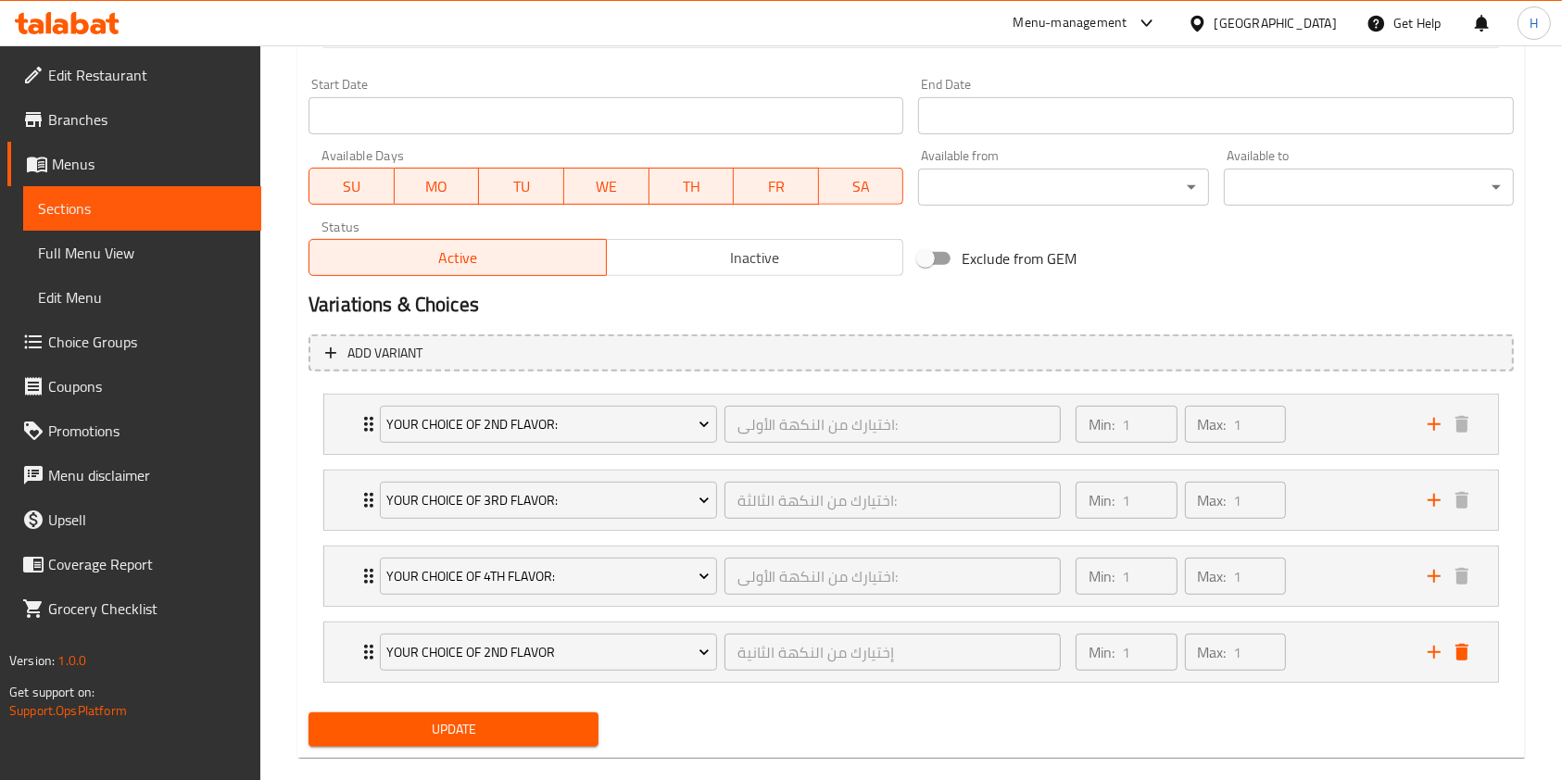
scroll to position [813, 0]
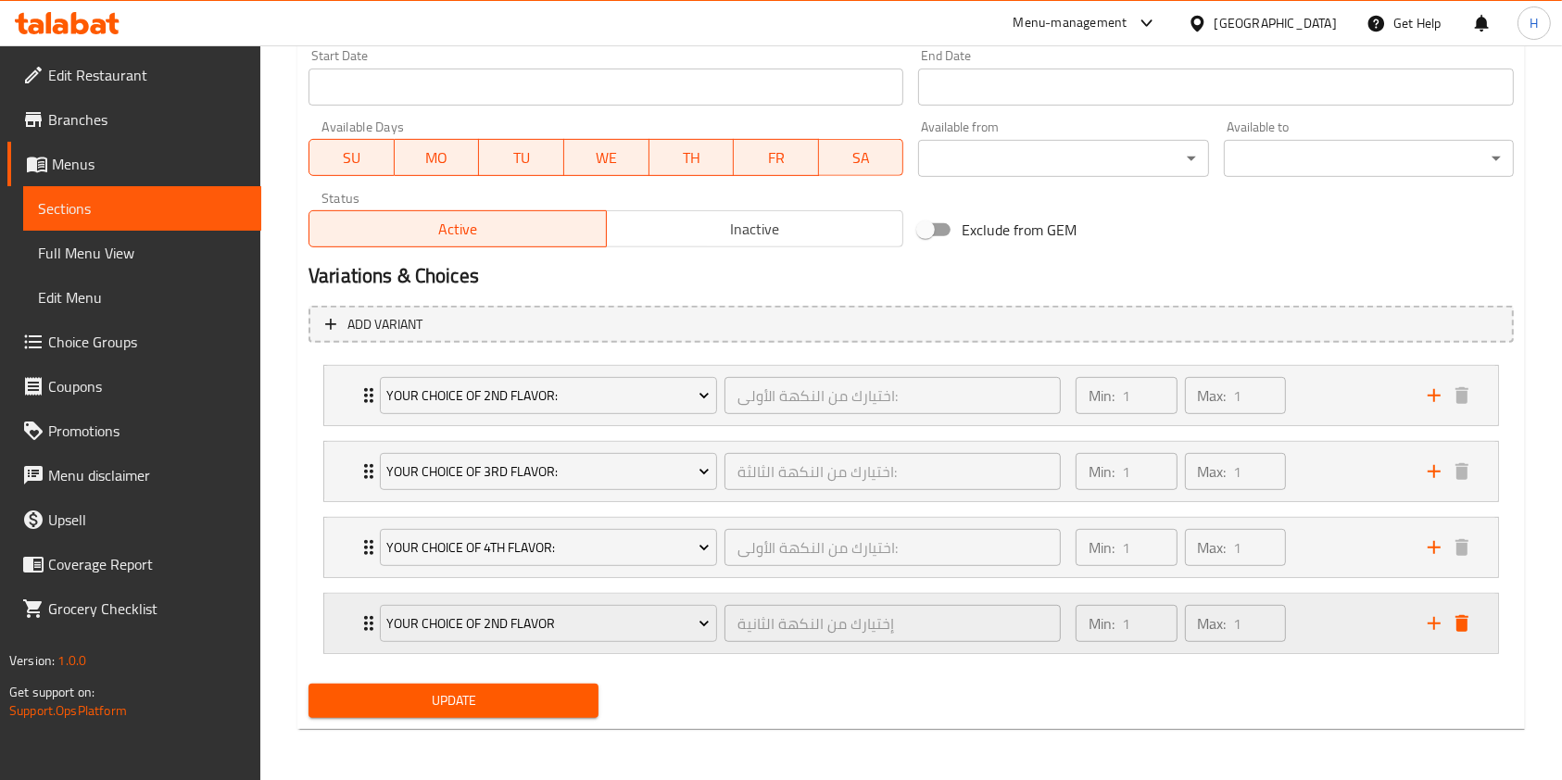
click at [1390, 627] on div "Min: 1 ​ Max: 1 ​" at bounding box center [1240, 623] width 352 height 59
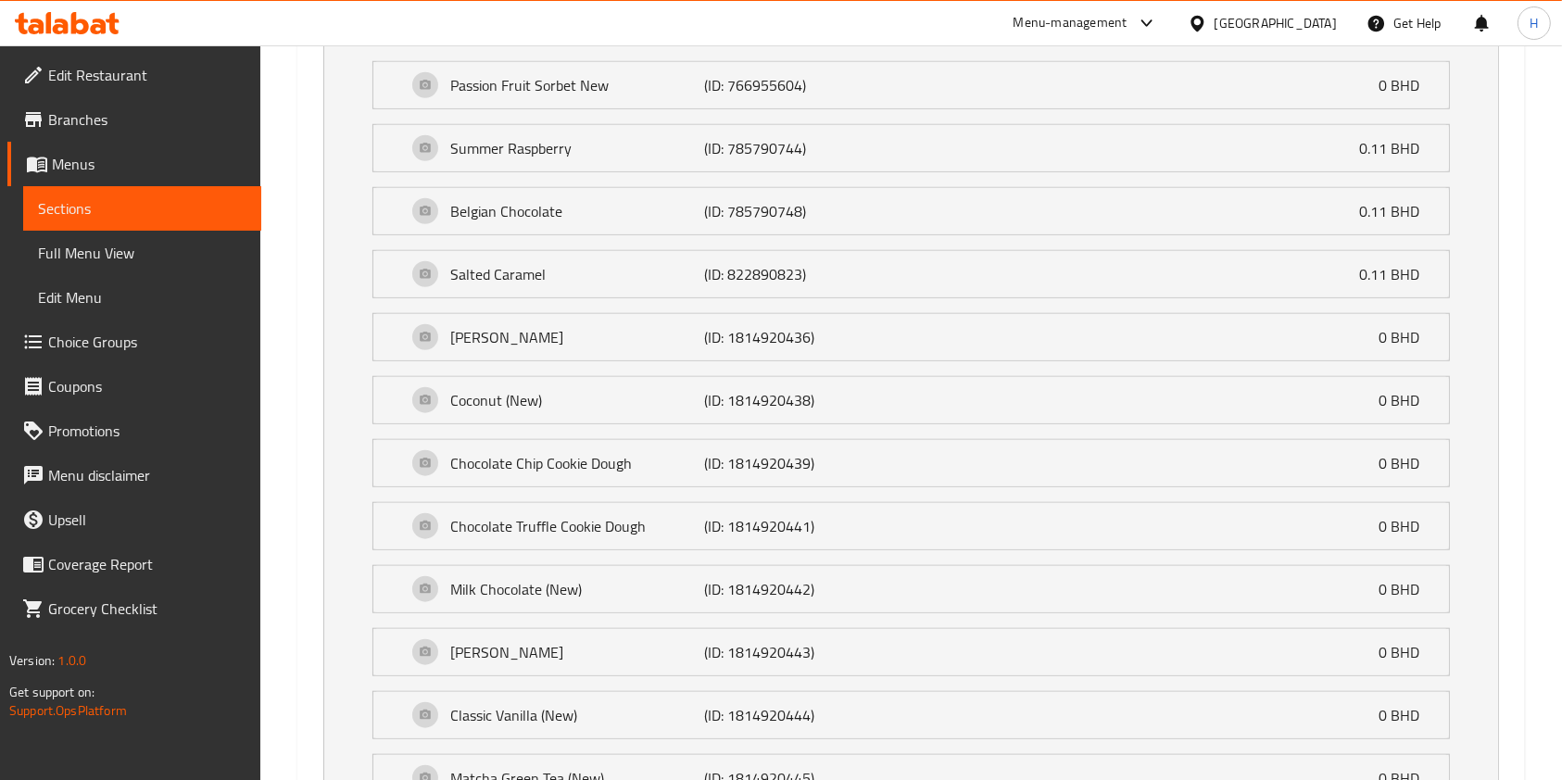
scroll to position [2178, 0]
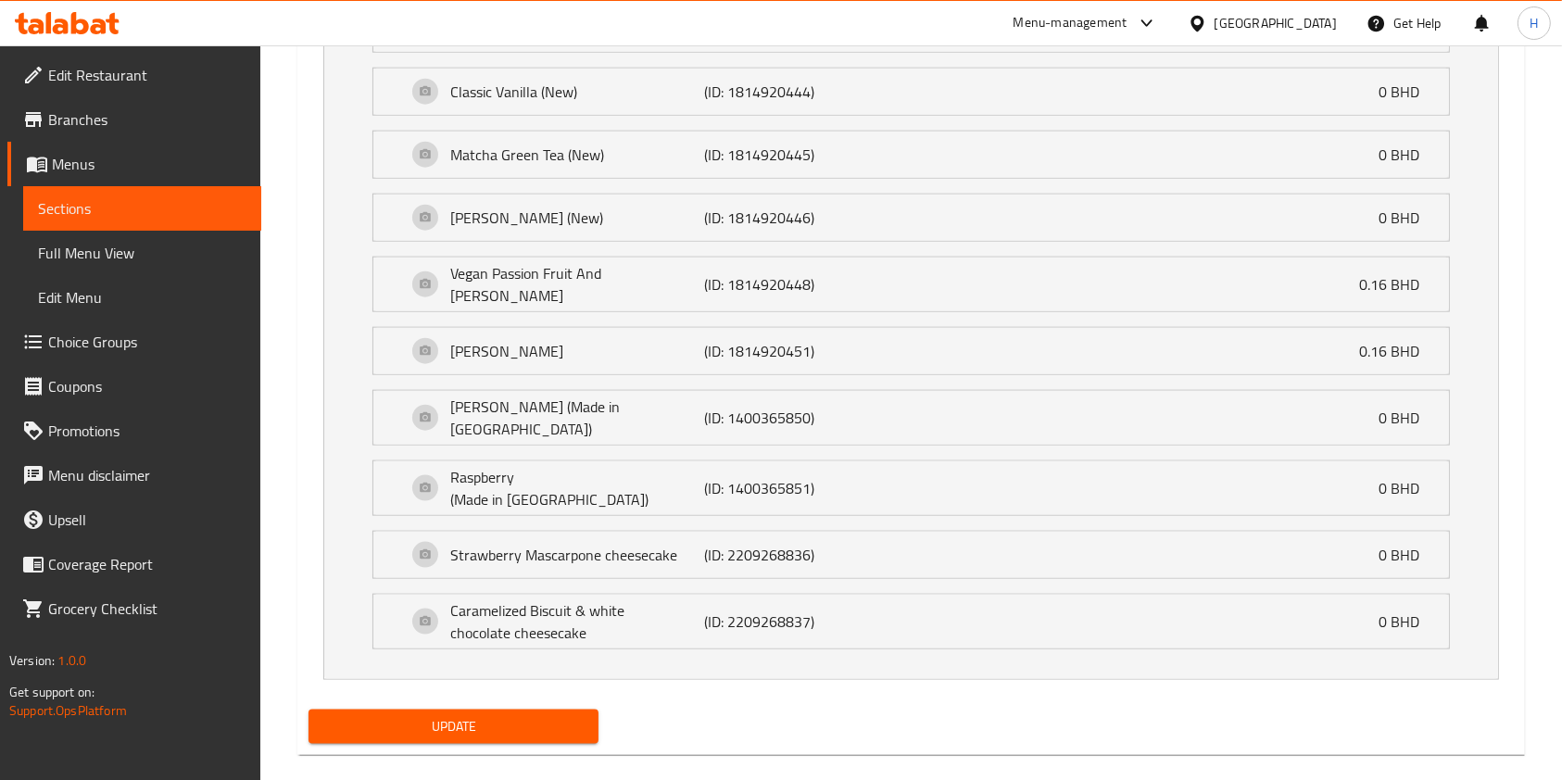
click at [502, 715] on span "Update" at bounding box center [453, 726] width 260 height 23
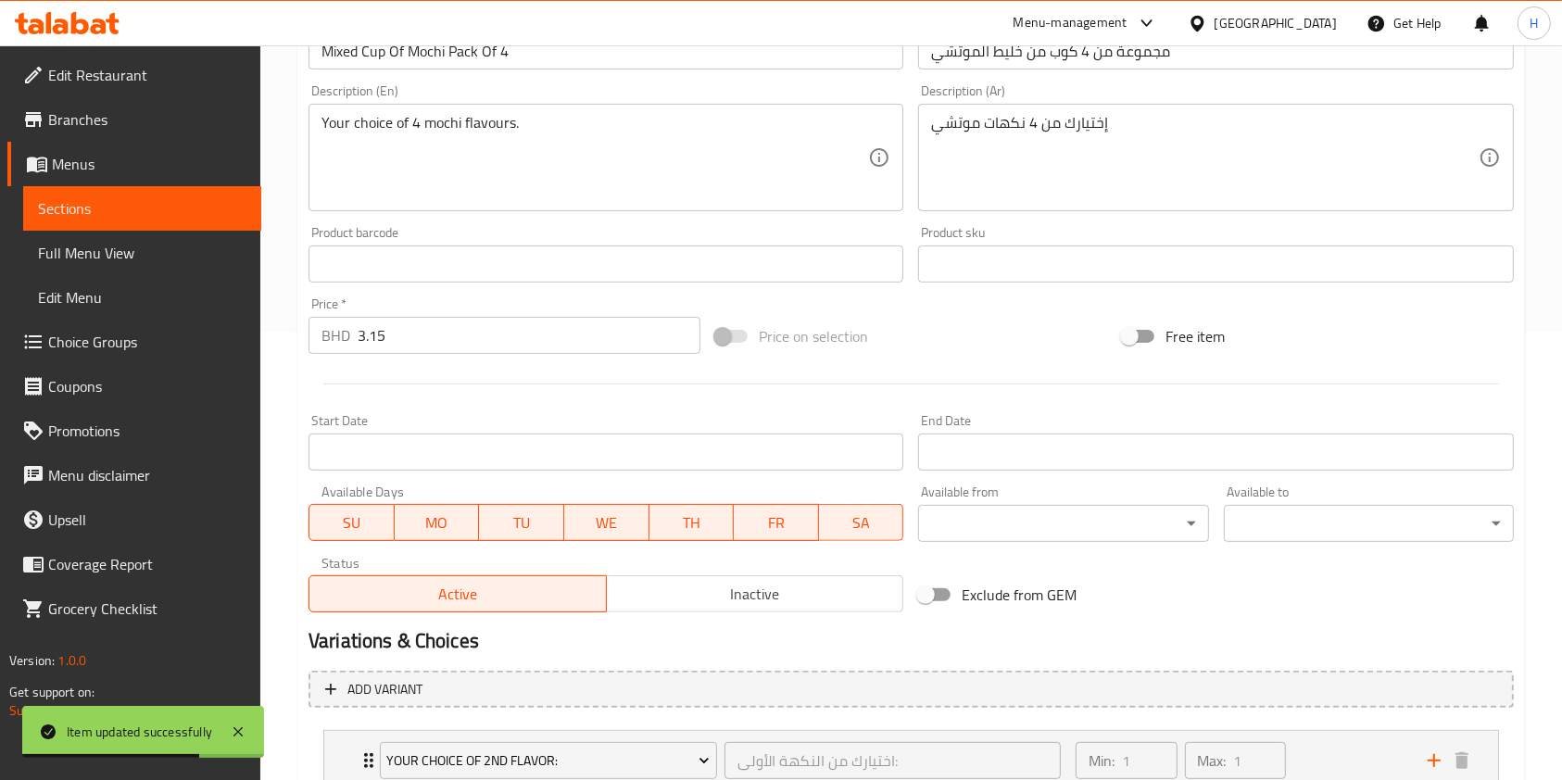
scroll to position [0, 0]
